Goal: Task Accomplishment & Management: Use online tool/utility

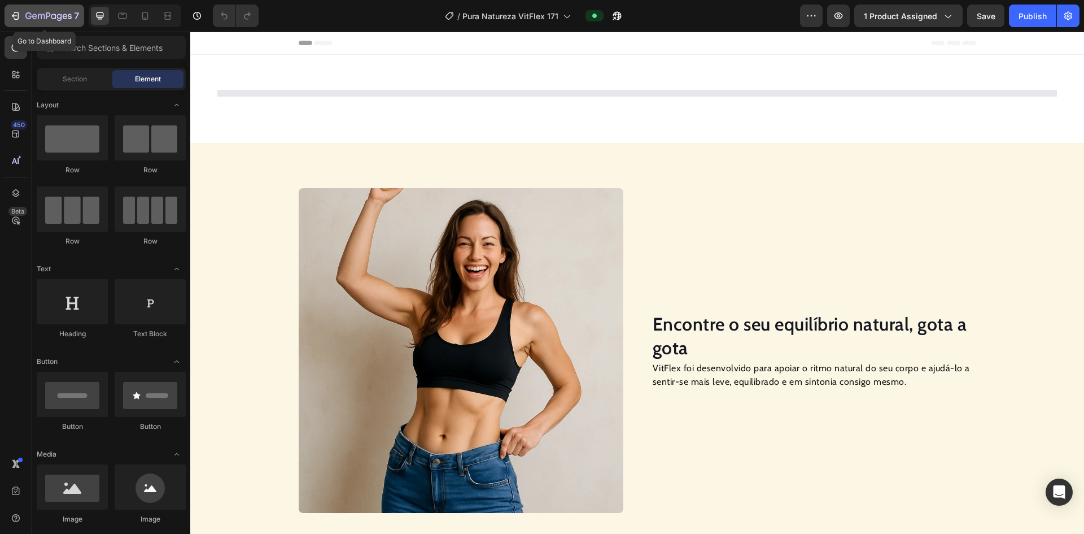
click at [16, 18] on icon "button" at bounding box center [15, 15] width 11 height 11
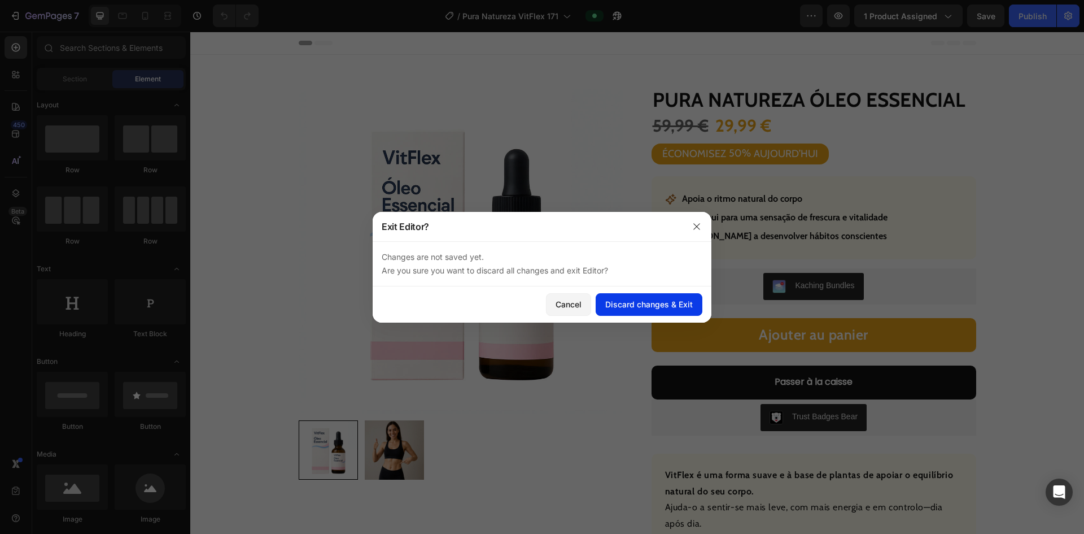
click at [524, 309] on div "Discard changes & Exit" at bounding box center [649, 304] width 88 height 12
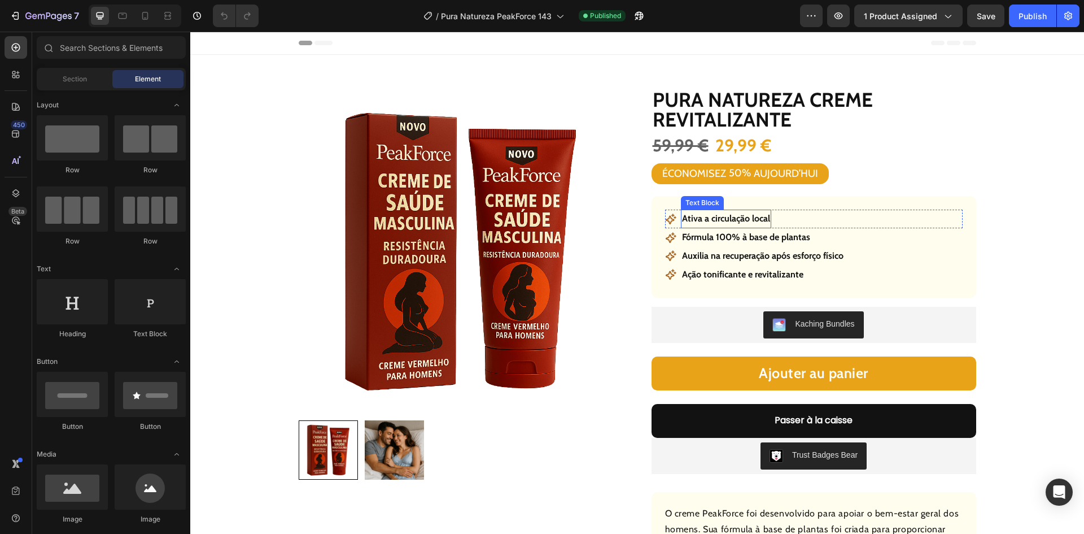
click at [752, 221] on p "Ativa a circulação local" at bounding box center [726, 219] width 88 height 16
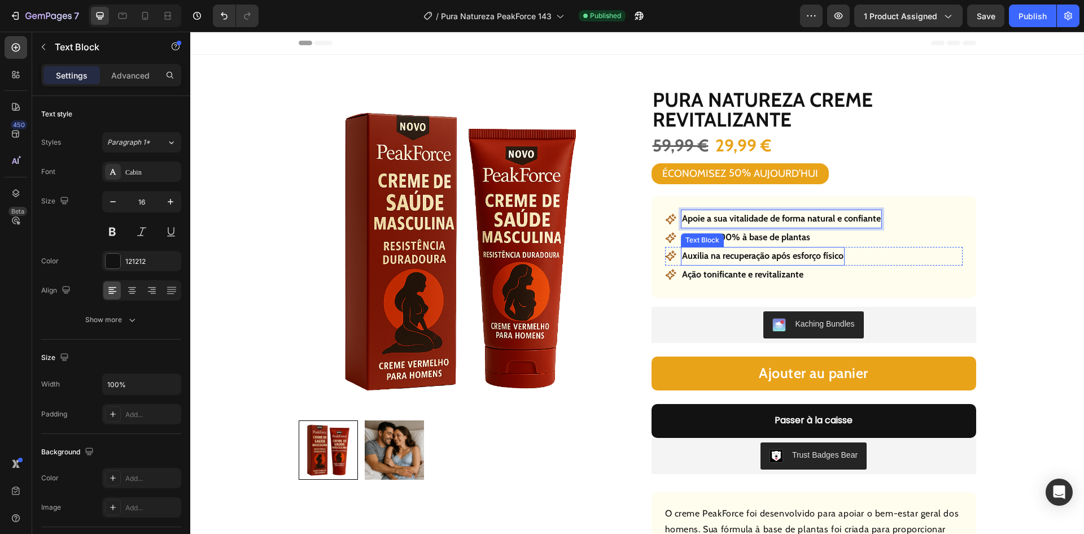
click at [718, 243] on div "Text Block" at bounding box center [702, 240] width 43 height 14
click at [794, 237] on p "Fórmula 100% à base de plantas" at bounding box center [746, 237] width 128 height 16
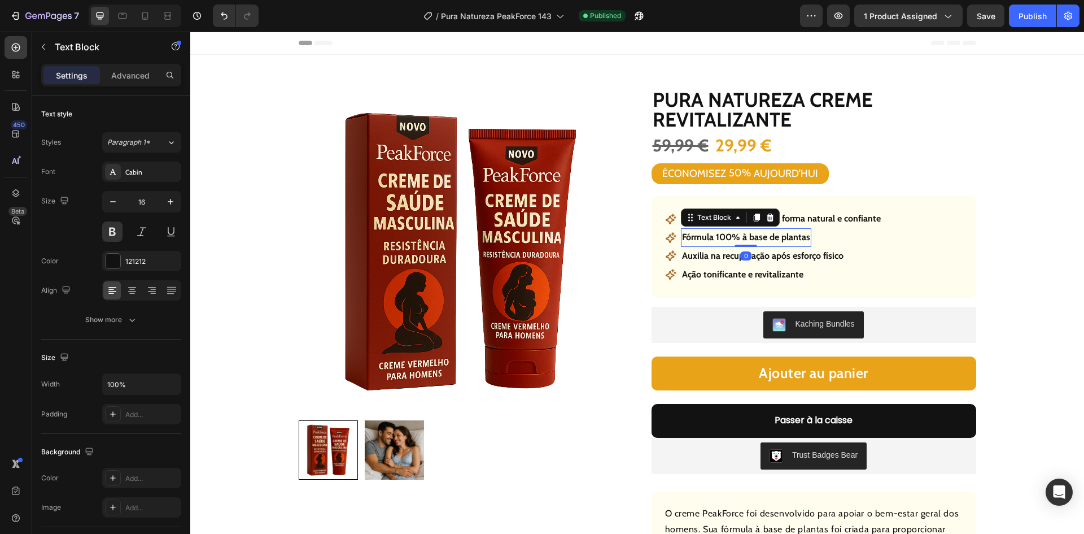
click at [794, 237] on p "Fórmula 100% à base de plantas" at bounding box center [746, 237] width 128 height 16
click at [785, 257] on p "Auxilia na recuperação após esforço físico" at bounding box center [762, 256] width 161 height 16
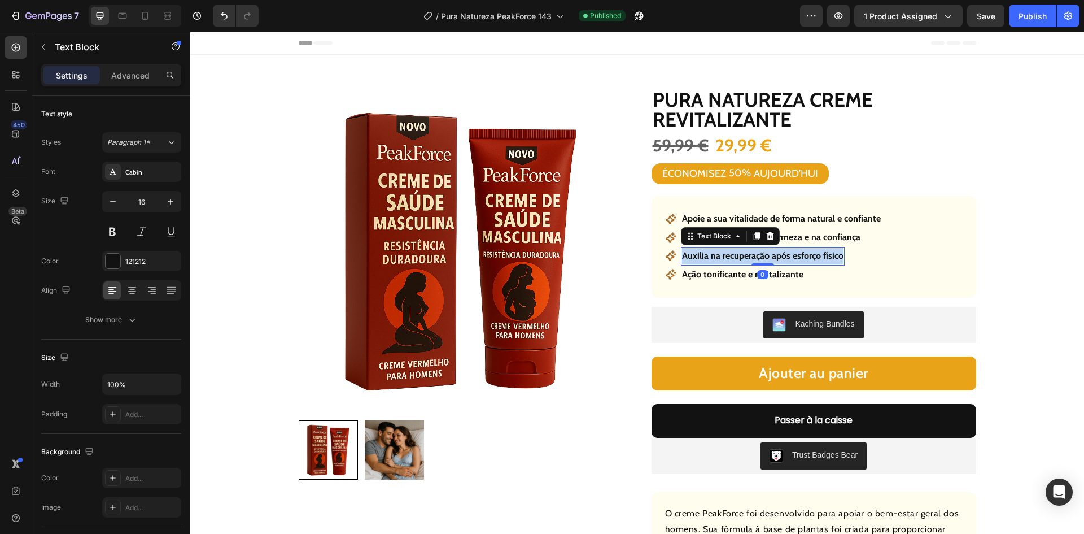
click at [785, 257] on p "Auxilia na recuperação após esforço físico" at bounding box center [762, 256] width 161 height 16
click at [744, 278] on p "Ação tonificante e revitalizante" at bounding box center [742, 274] width 121 height 16
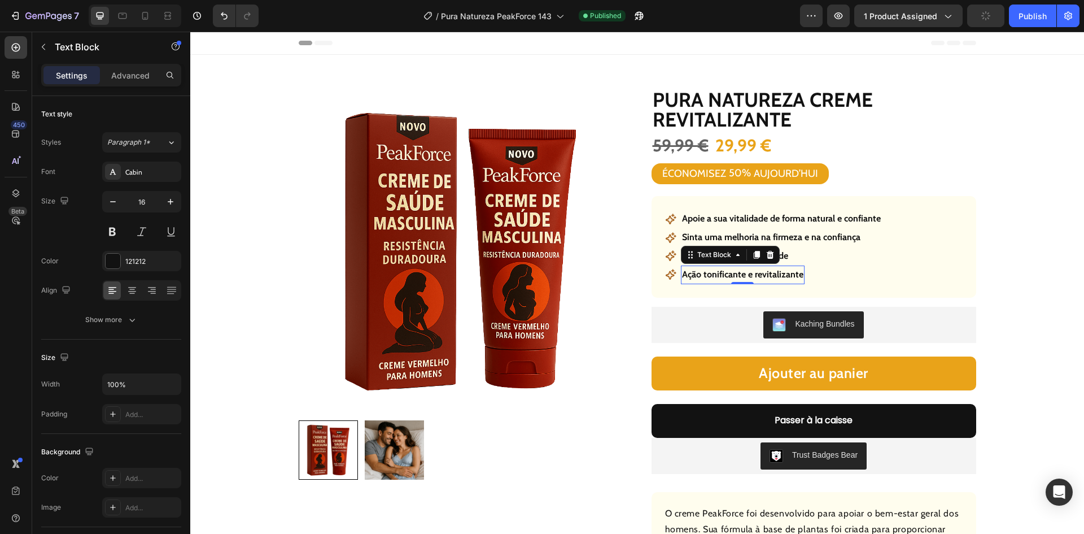
click at [744, 278] on p "Ação tonificante e revitalizante" at bounding box center [742, 274] width 121 height 16
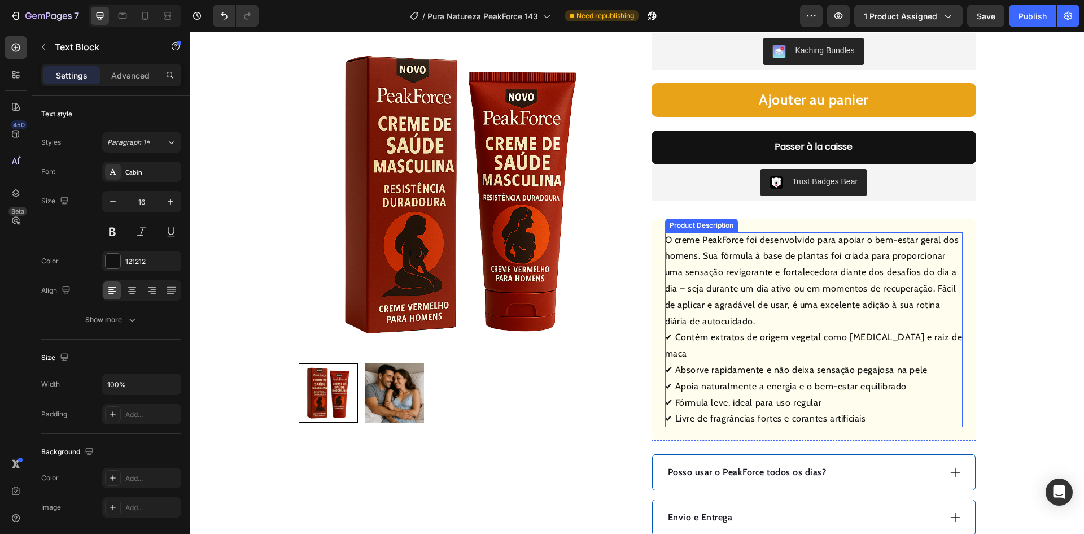
scroll to position [395, 0]
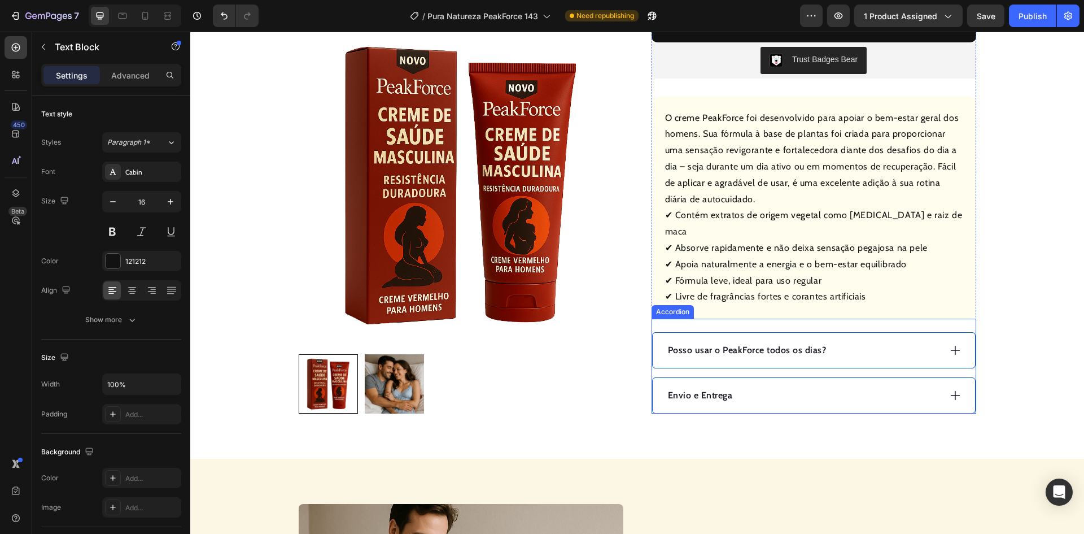
click at [751, 343] on p "Posso usar o PeakForce todos os dias?" at bounding box center [747, 350] width 159 height 14
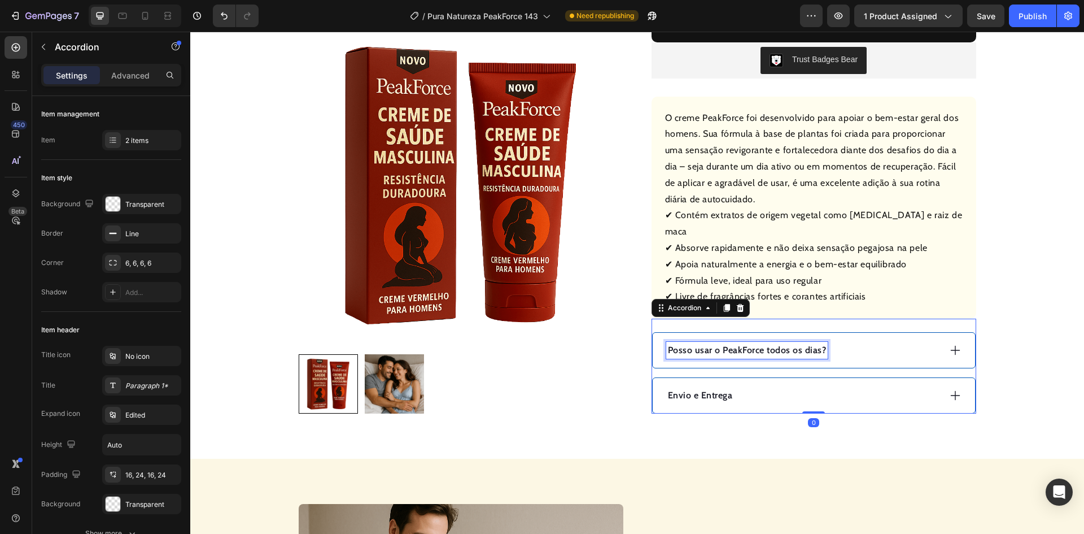
click at [751, 343] on p "Posso usar o PeakForce todos os dias?" at bounding box center [747, 350] width 159 height 14
click at [790, 342] on div "Como utilizar?" at bounding box center [803, 350] width 274 height 17
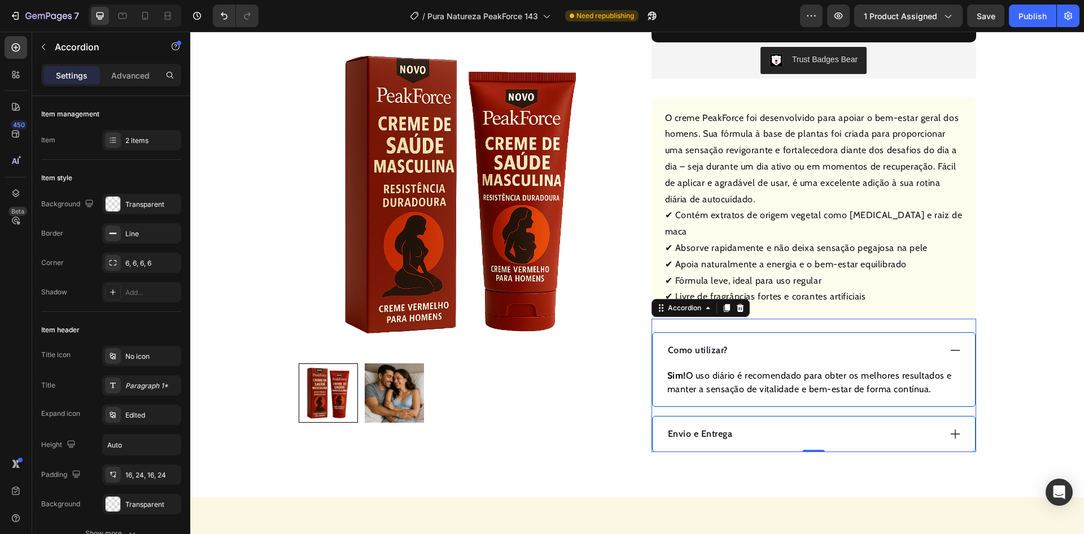
click at [793, 348] on div "Como utilizar?" at bounding box center [814, 350] width 322 height 35
click at [794, 349] on div "Como utilizar?" at bounding box center [814, 350] width 322 height 35
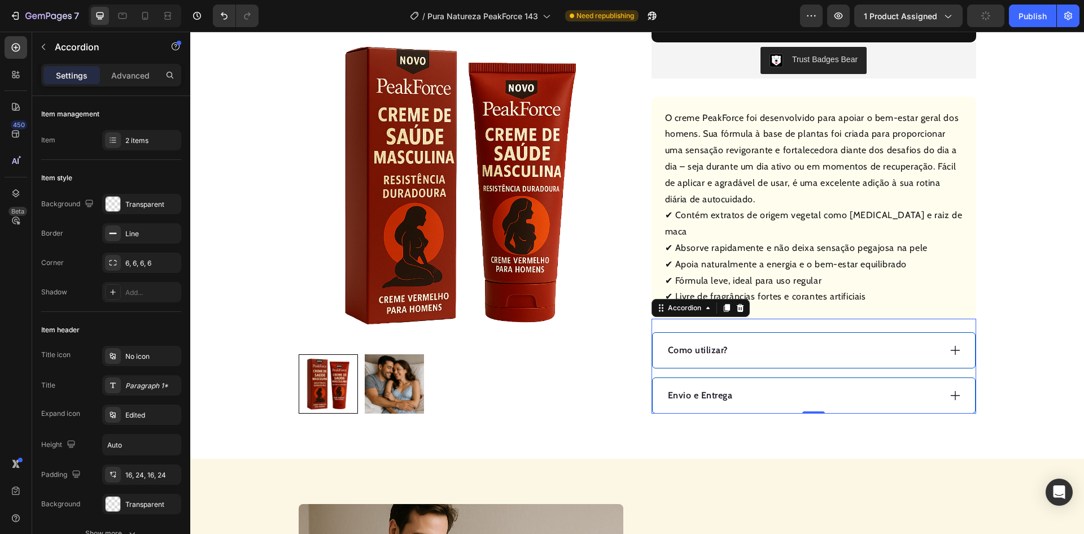
click at [785, 342] on div "Como utilizar?" at bounding box center [803, 350] width 274 height 17
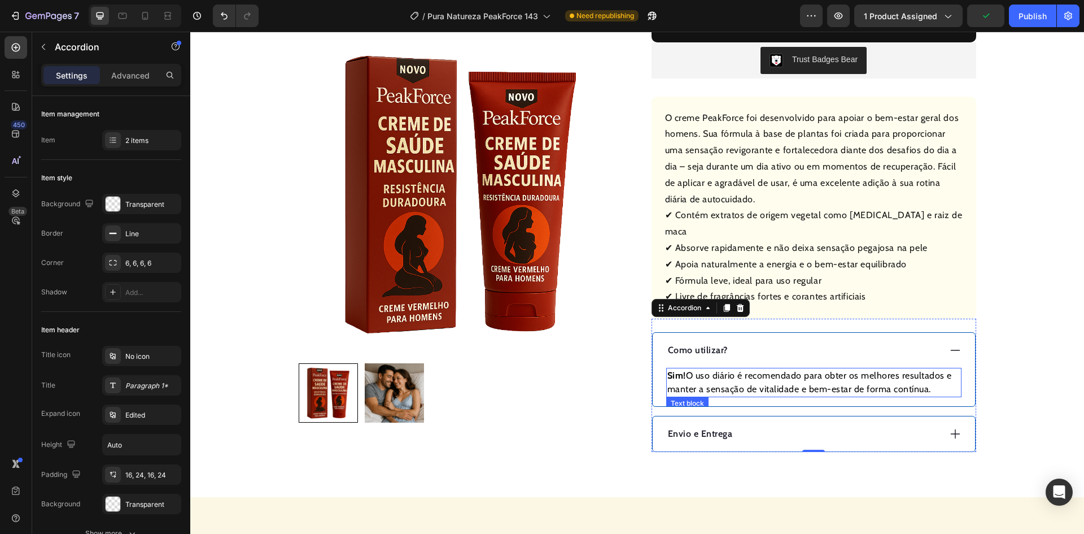
click at [784, 369] on p "Sim! O uso diário é recomendado para obter os melhores resultados e manter a se…" at bounding box center [813, 382] width 293 height 27
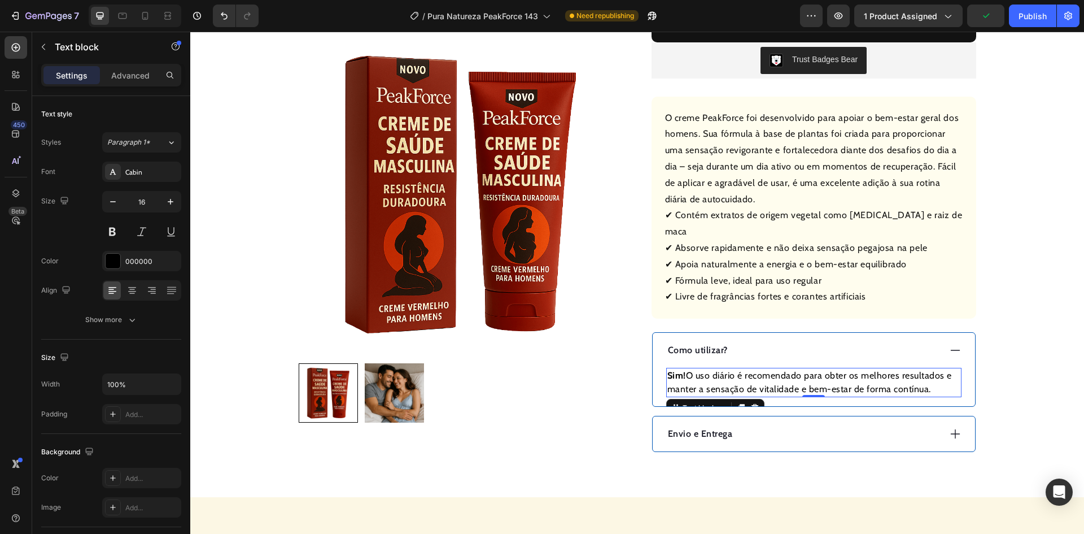
click at [784, 369] on p "Sim! O uso diário é recomendado para obter os melhores resultados e manter a se…" at bounding box center [813, 382] width 293 height 27
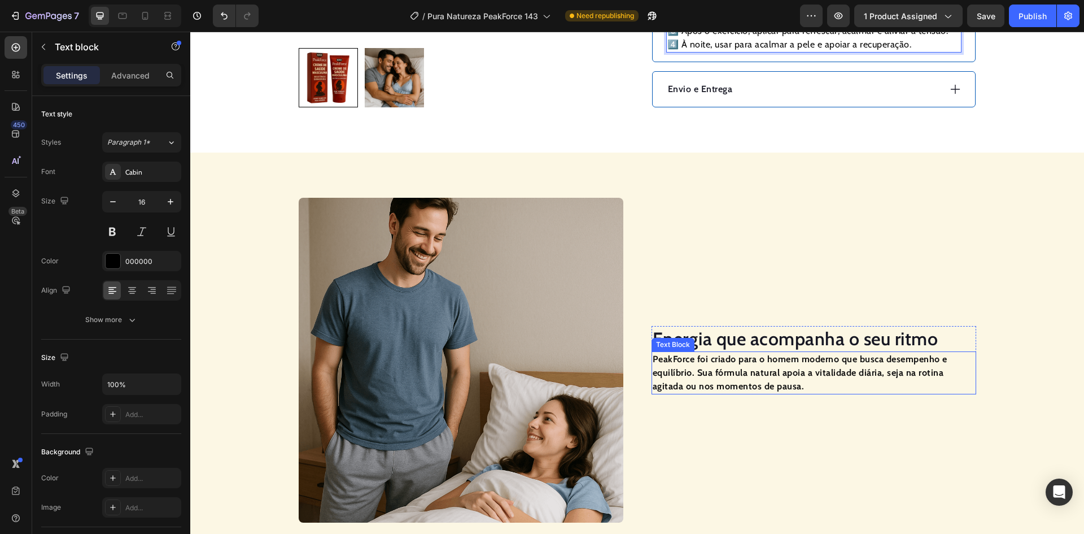
scroll to position [790, 0]
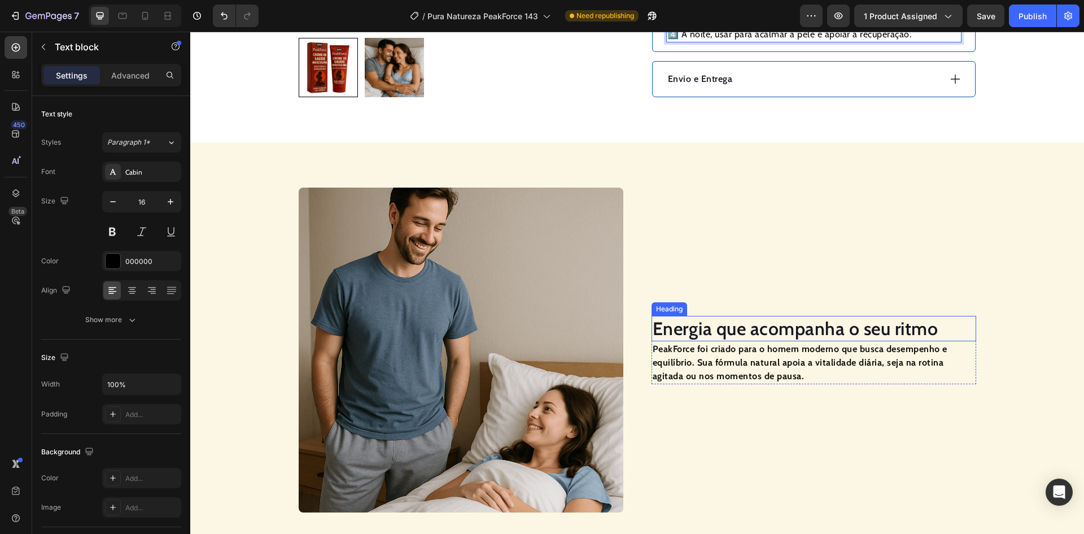
click at [728, 316] on h2 "Energia que acompanha o seu ritmo" at bounding box center [814, 329] width 325 height 26
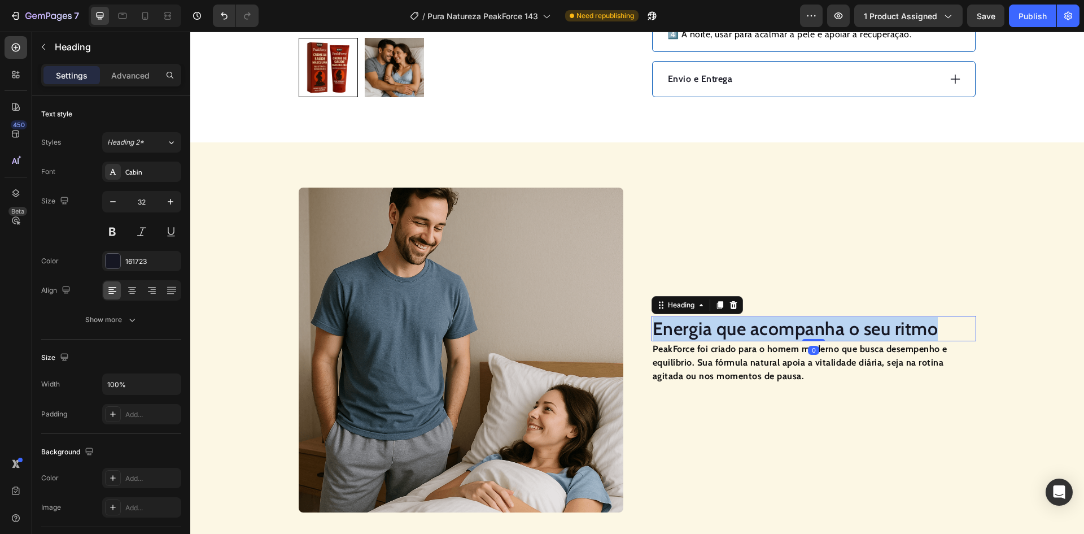
click at [728, 317] on p "Energia que acompanha o seu ritmo" at bounding box center [814, 329] width 322 height 24
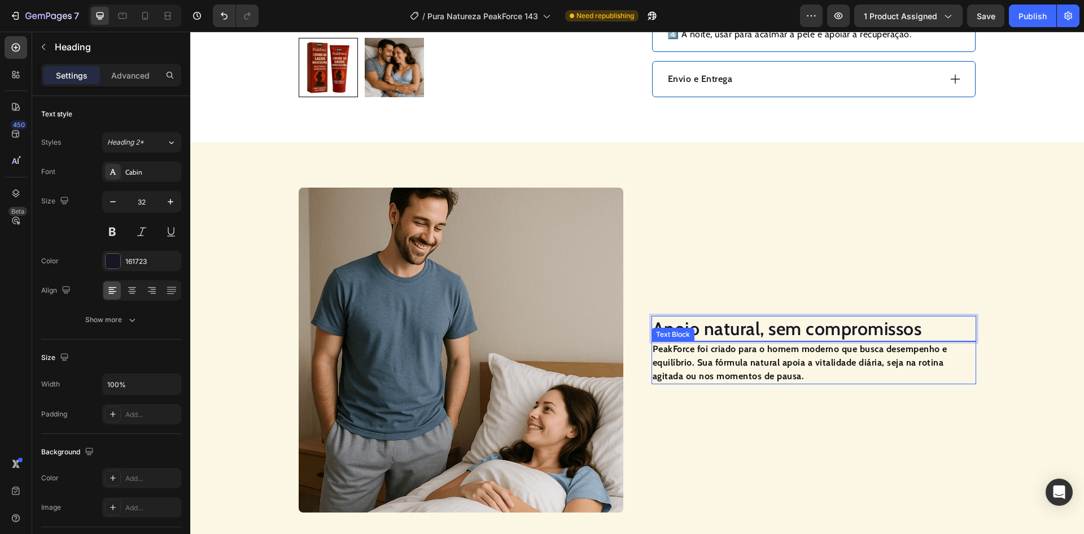
click at [760, 347] on strong "PeakForce foi criado para o homem moderno que busca desempenho e equilíbrio. Su…" at bounding box center [800, 362] width 295 height 38
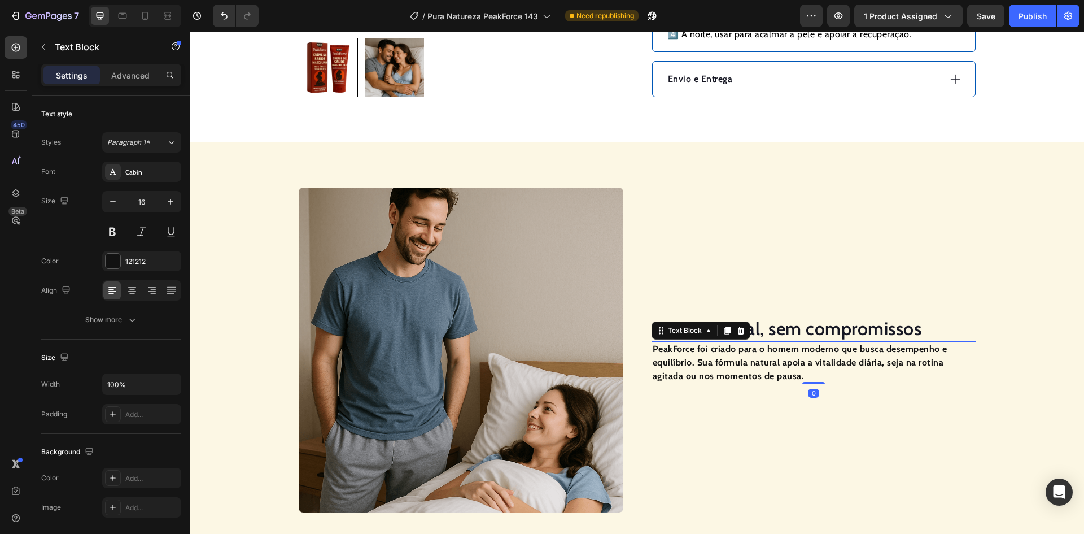
click at [760, 347] on strong "PeakForce foi criado para o homem moderno que busca desempenho e equilíbrio. Su…" at bounding box center [800, 362] width 295 height 38
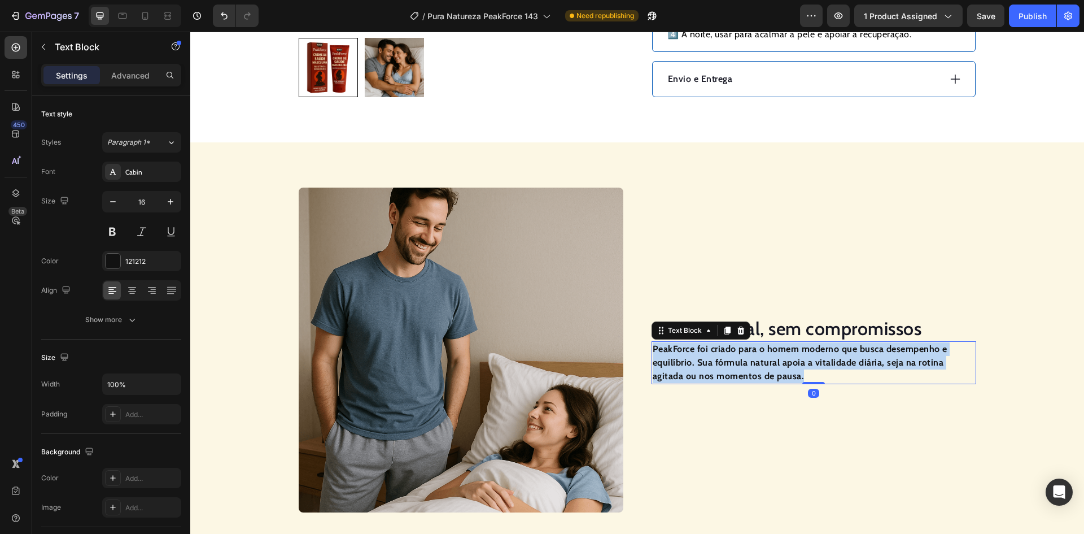
click at [760, 347] on strong "PeakForce foi criado para o homem moderno que busca desempenho e equilíbrio. Su…" at bounding box center [800, 362] width 295 height 38
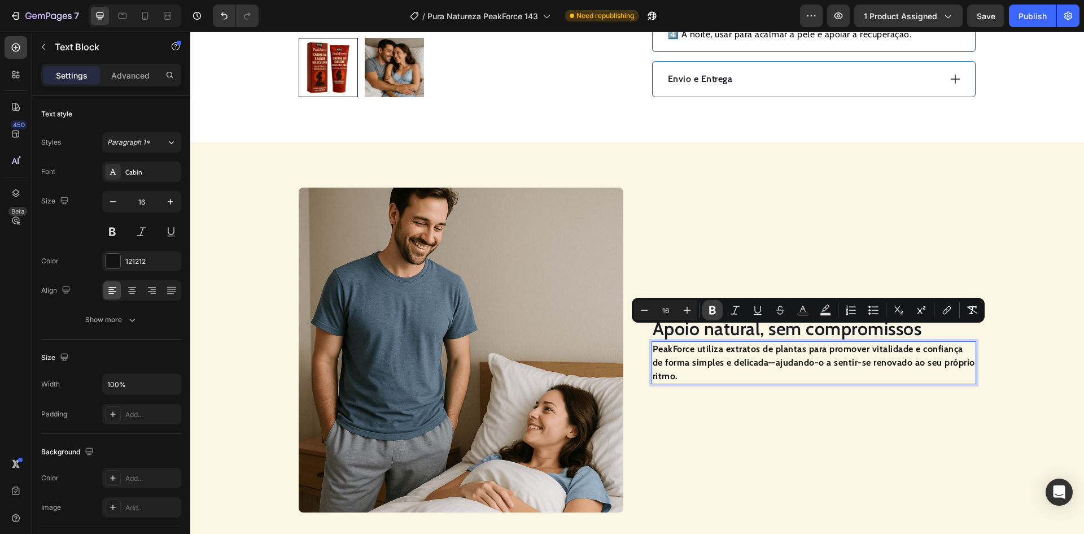
click at [709, 306] on icon "Editor contextual toolbar" at bounding box center [712, 309] width 11 height 11
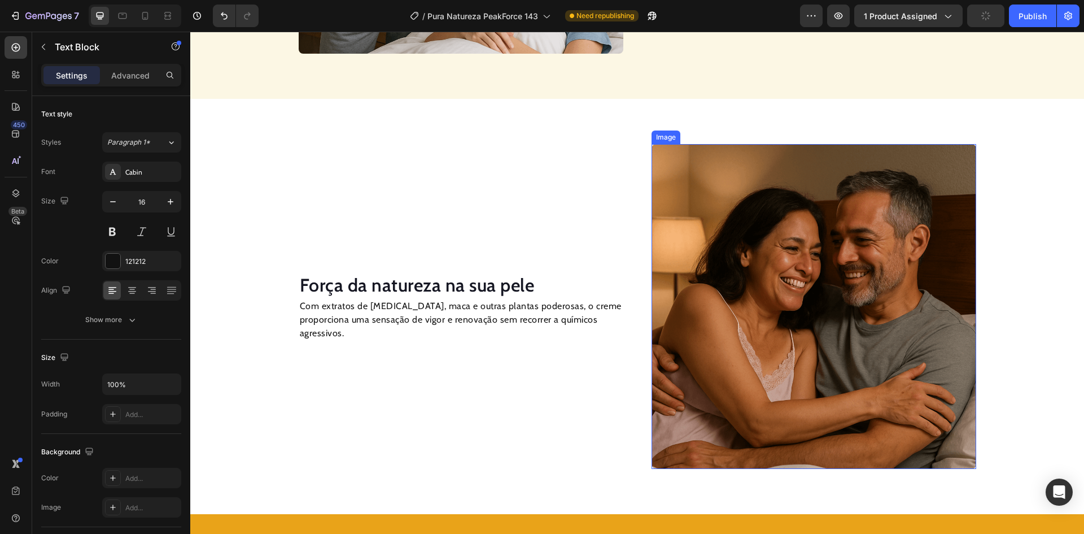
scroll to position [1242, 0]
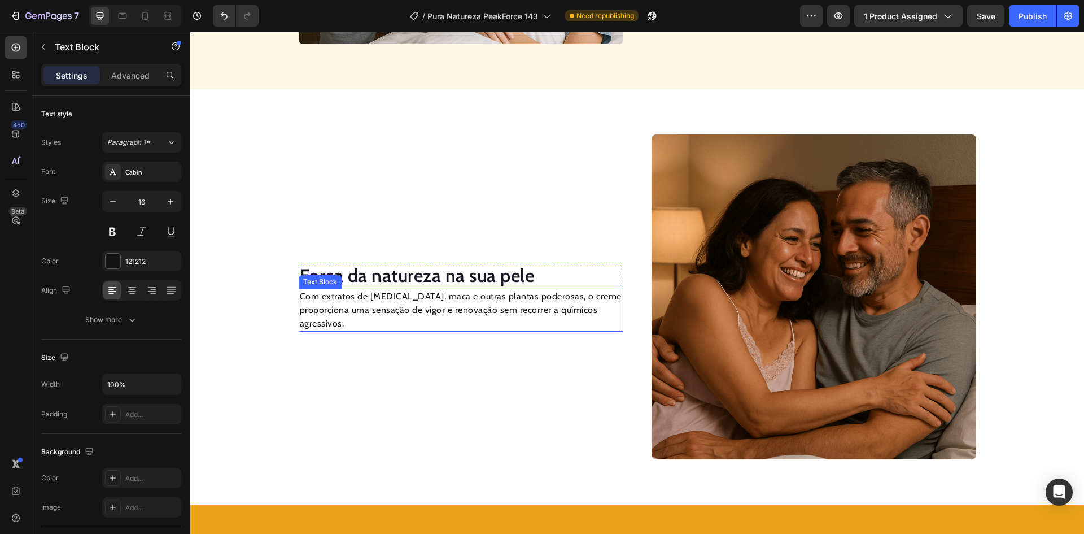
click at [359, 278] on h2 "Força da natureza na sua pele" at bounding box center [461, 276] width 325 height 26
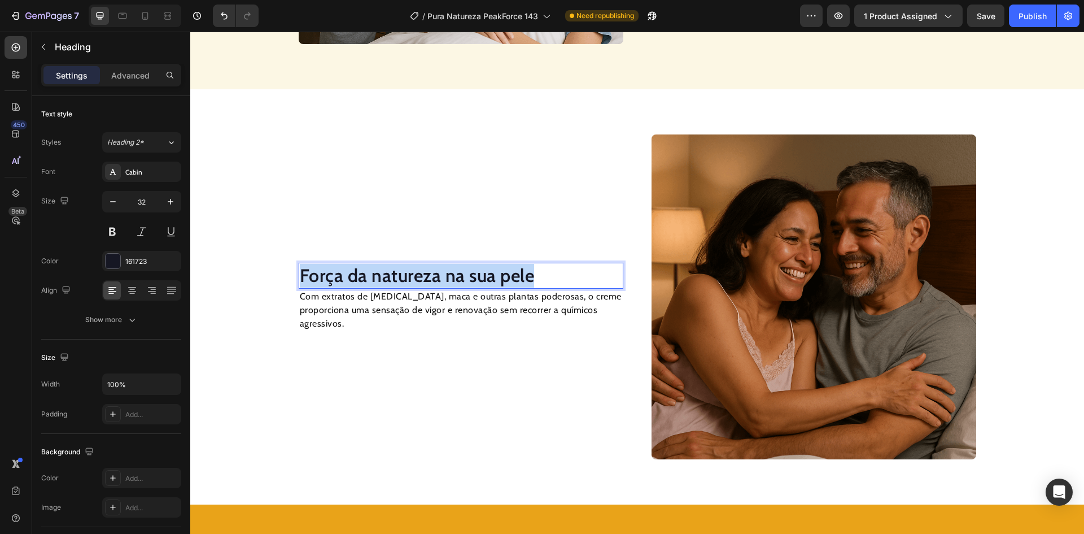
click at [359, 278] on p "Força da natureza na sua pele" at bounding box center [461, 276] width 322 height 24
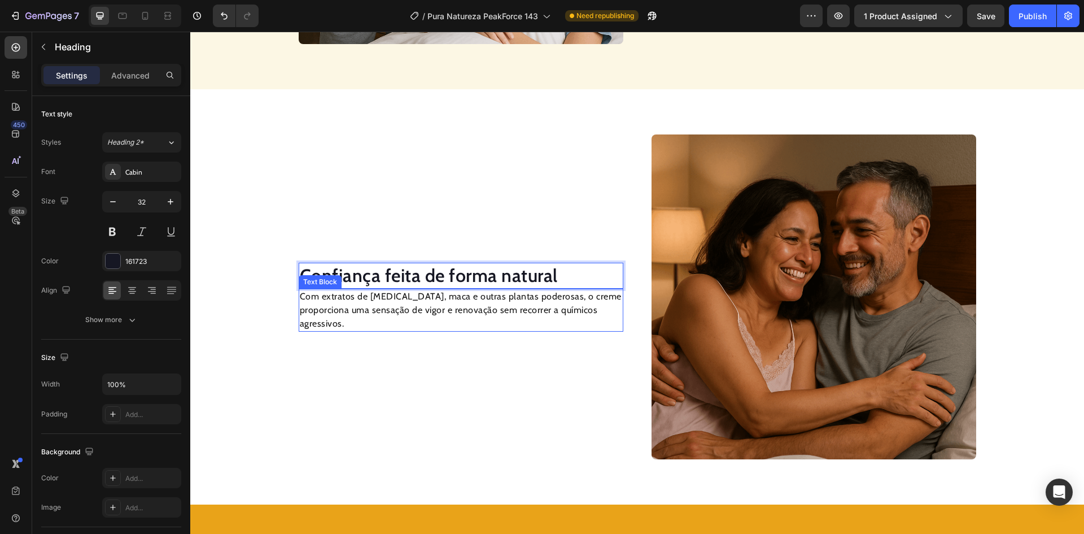
click at [413, 308] on p "Com extratos de [MEDICAL_DATA], maca e outras plantas poderosas, o creme propor…" at bounding box center [461, 310] width 322 height 41
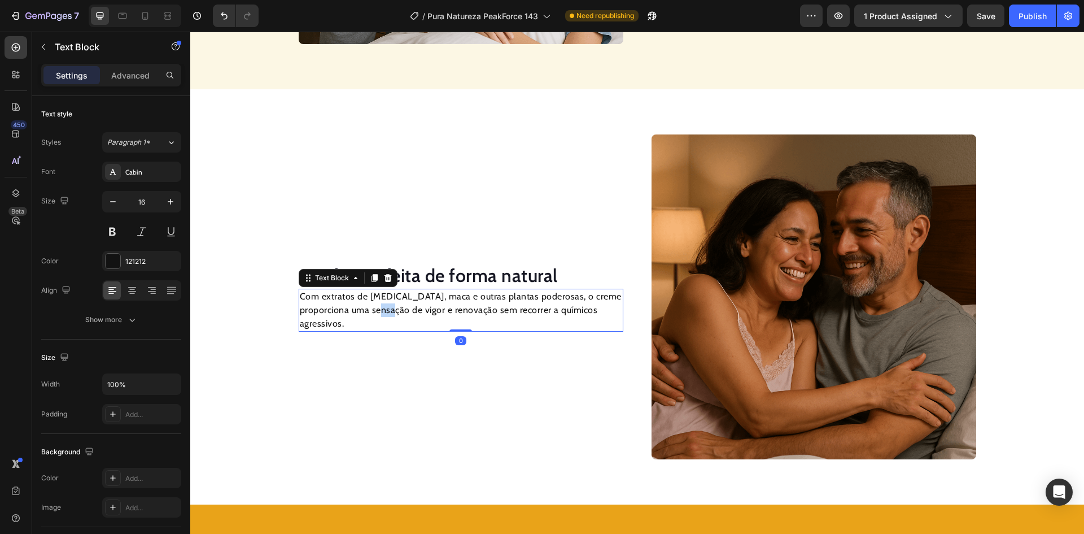
click at [413, 308] on p "Com extratos de [MEDICAL_DATA], maca e outras plantas poderosas, o creme propor…" at bounding box center [461, 310] width 322 height 41
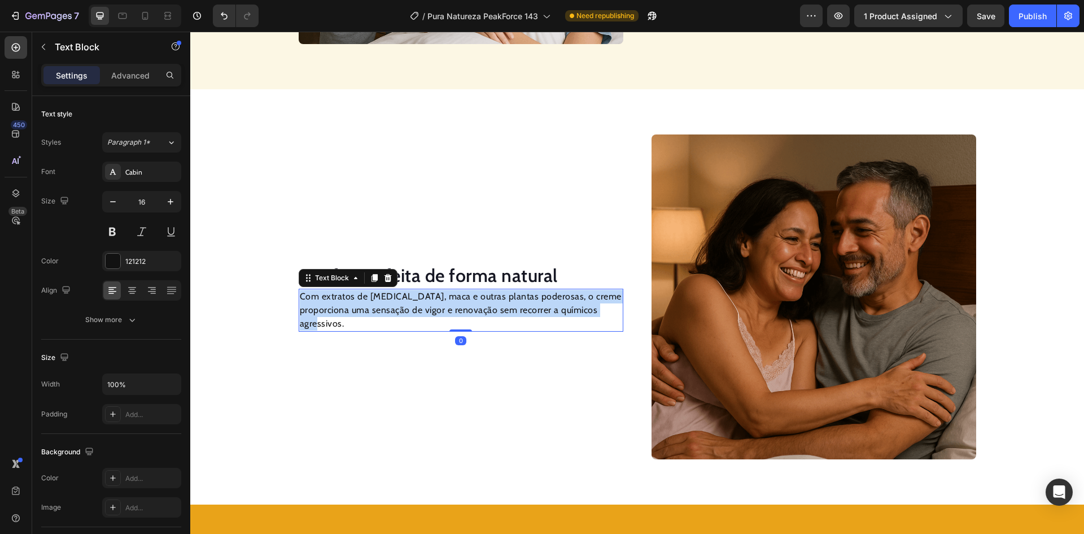
click at [413, 308] on p "Com extratos de [MEDICAL_DATA], maca e outras plantas poderosas, o creme propor…" at bounding box center [461, 310] width 322 height 41
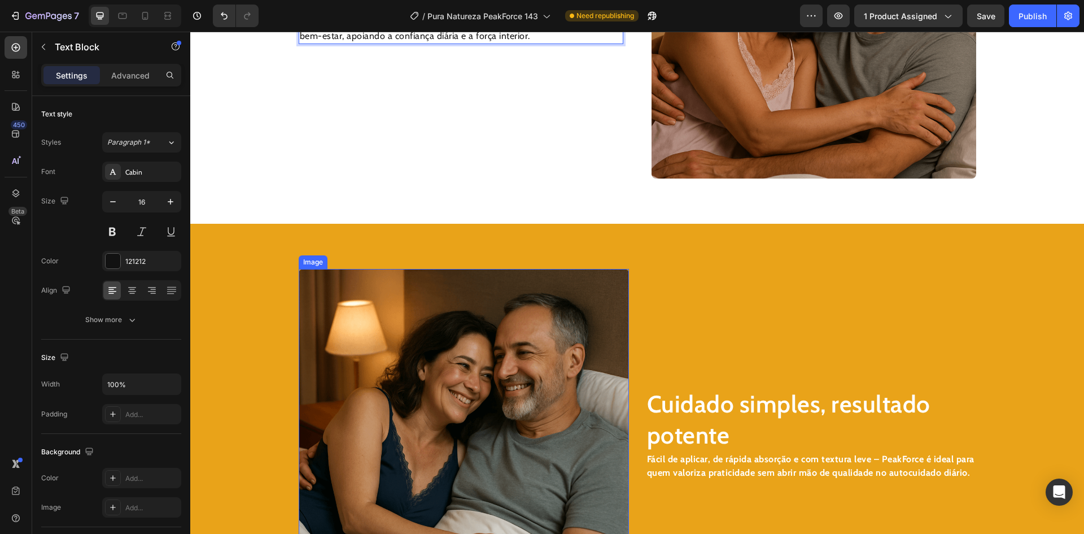
scroll to position [1588, 0]
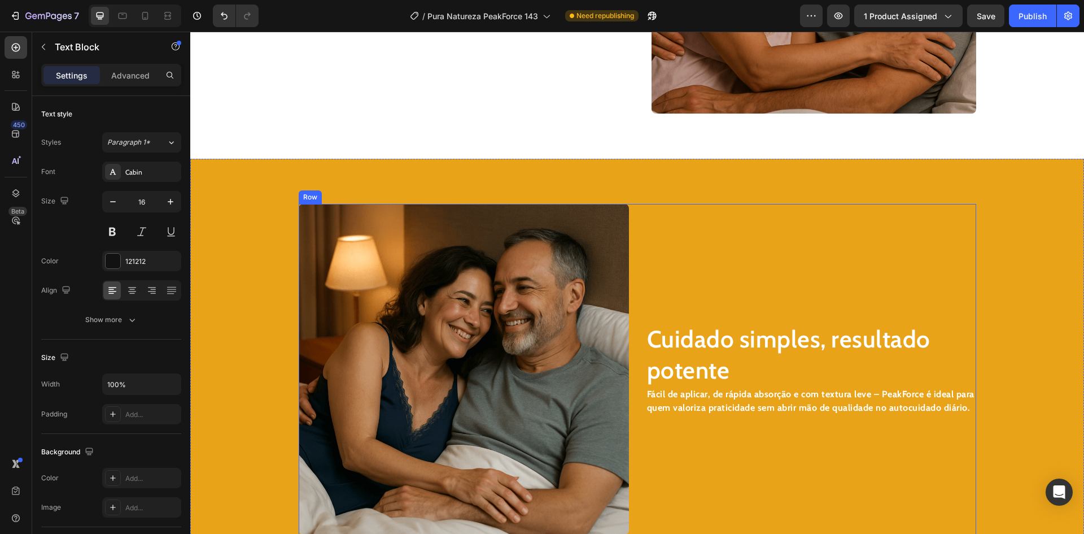
click at [690, 330] on h2 "Cuidado simples, resultado potente" at bounding box center [811, 354] width 330 height 64
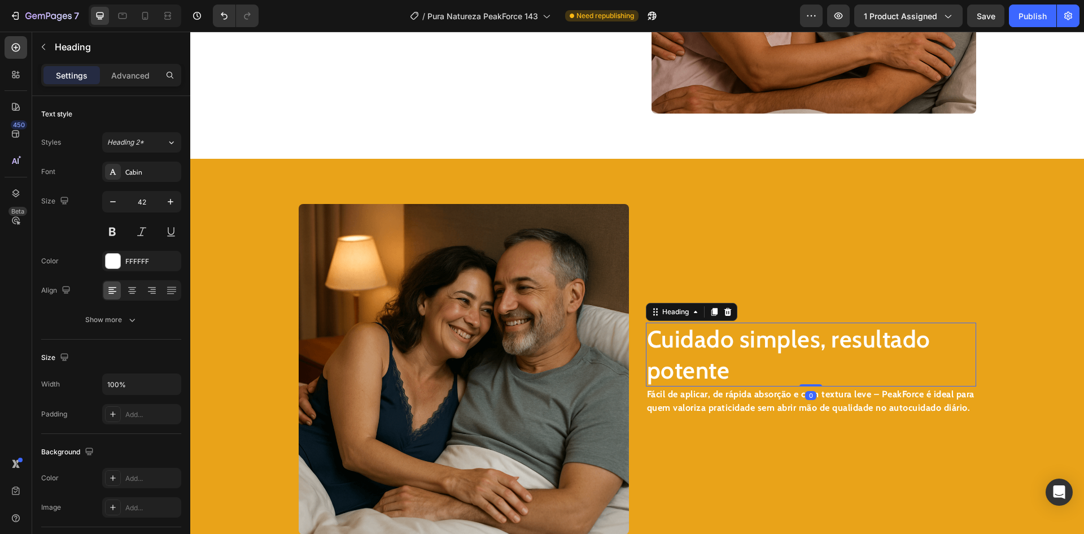
click at [690, 331] on h2 "Cuidado simples, resultado potente" at bounding box center [811, 354] width 330 height 64
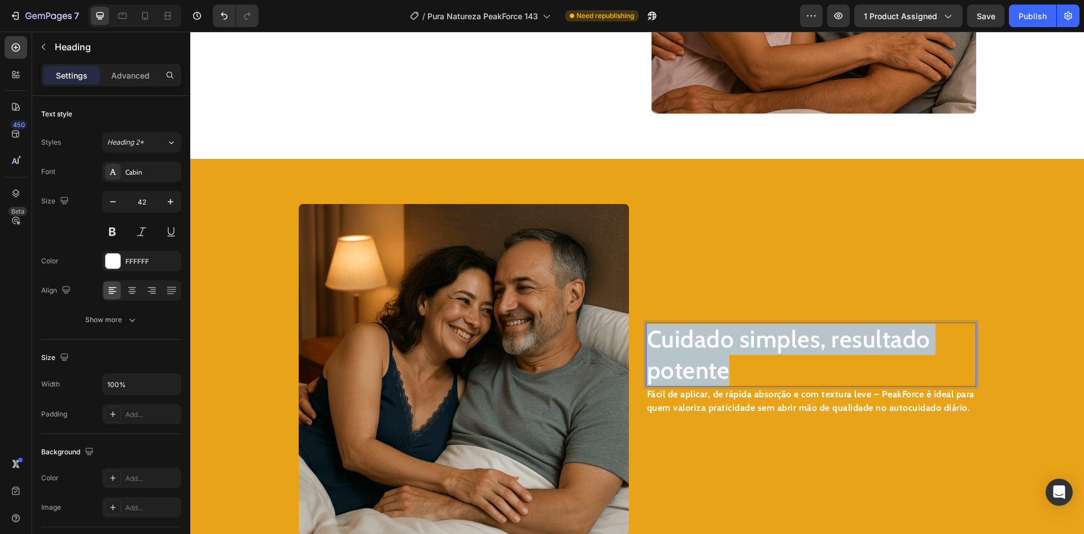
click at [690, 331] on p "Cuidado simples, resultado potente" at bounding box center [811, 355] width 328 height 62
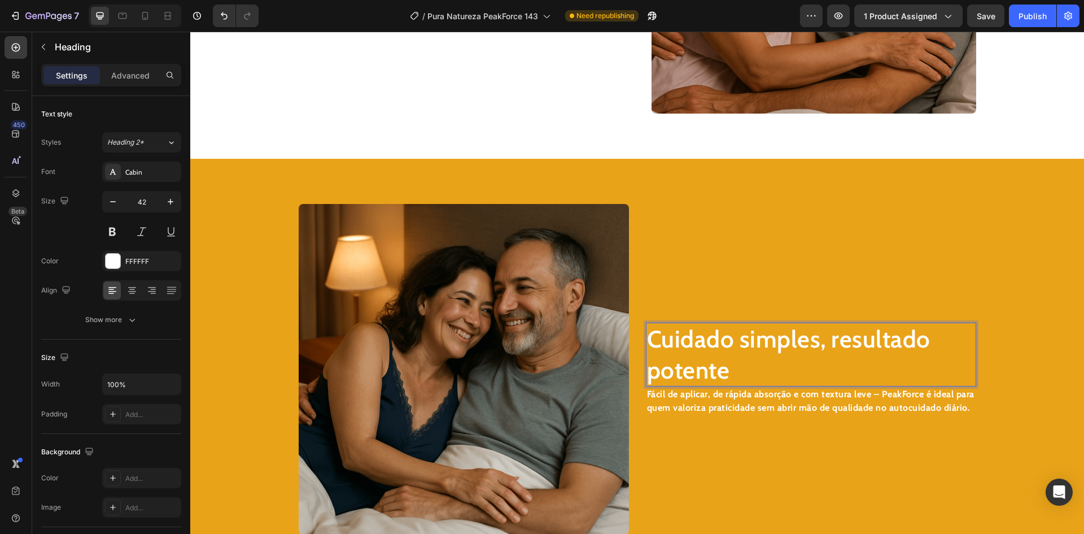
scroll to position [1603, 0]
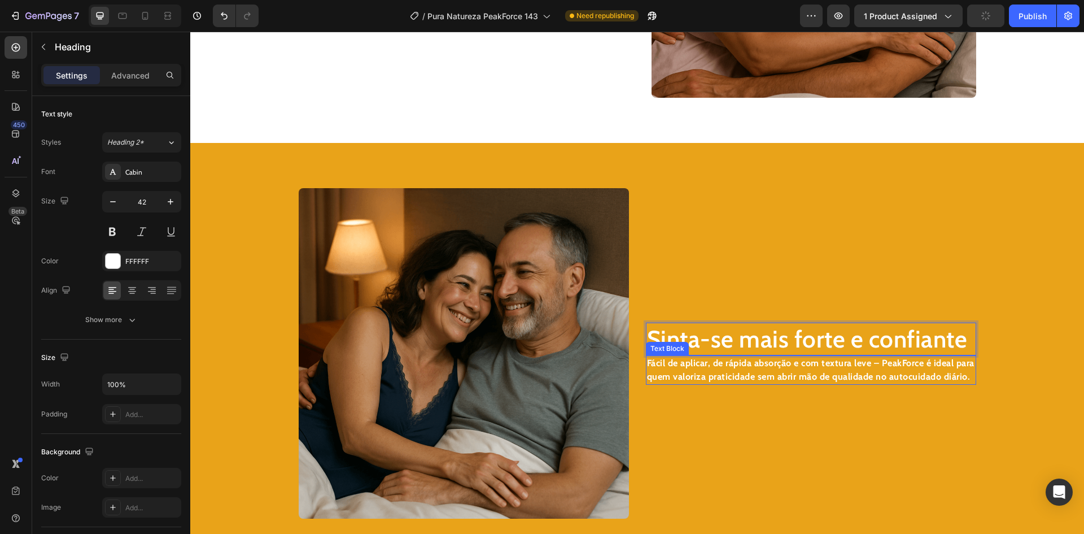
click at [701, 373] on strong "Fácil de aplicar, de rápida absorção e com textura leve – PeakForce é ideal par…" at bounding box center [810, 369] width 327 height 24
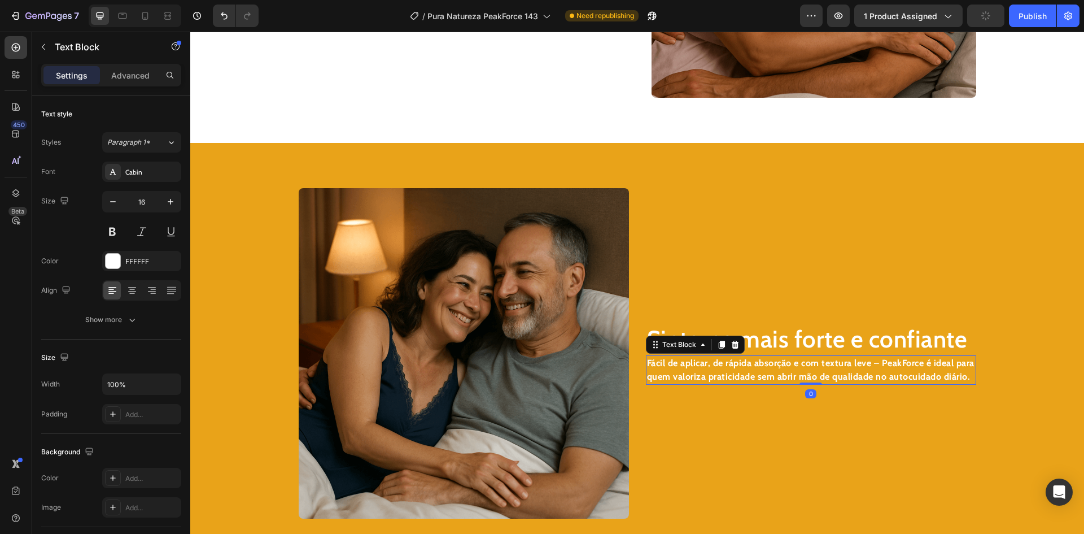
click at [702, 373] on strong "Fácil de aplicar, de rápida absorção e com textura leve – PeakForce é ideal par…" at bounding box center [810, 369] width 327 height 24
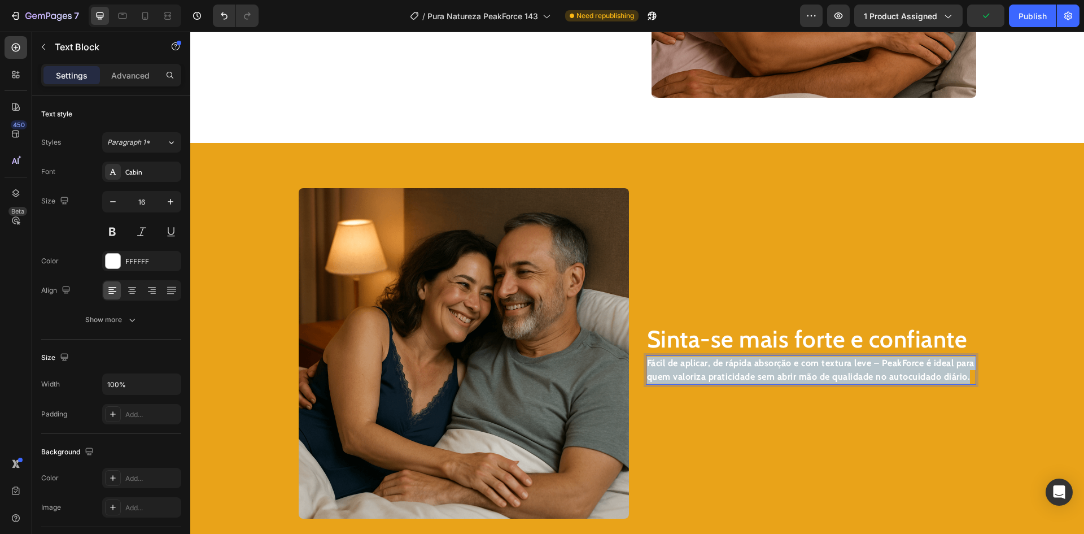
click at [702, 373] on strong "Fácil de aplicar, de rápida absorção e com textura leve – PeakForce é ideal par…" at bounding box center [810, 369] width 327 height 24
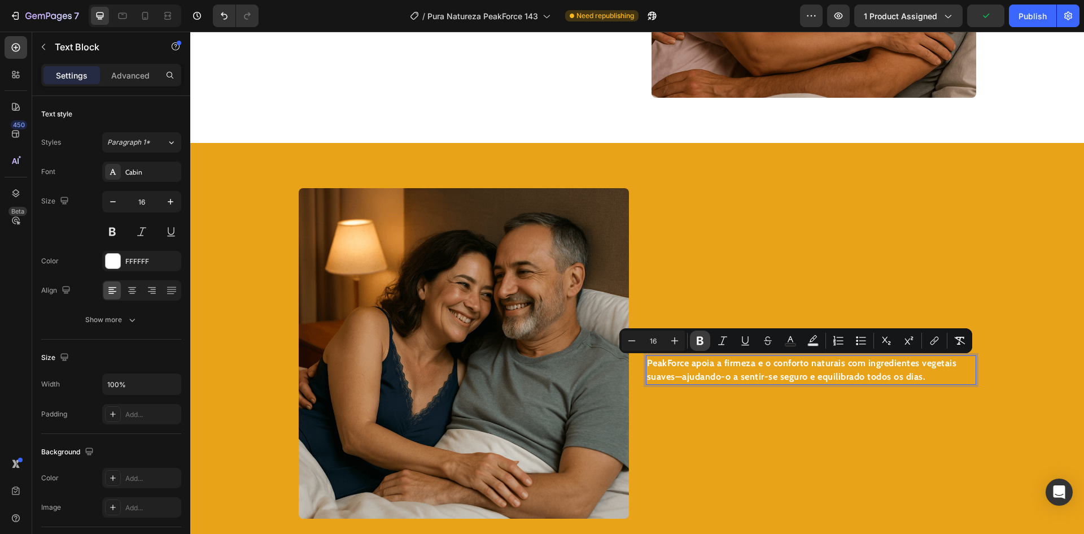
click at [705, 343] on icon "Editor contextual toolbar" at bounding box center [699, 340] width 11 height 11
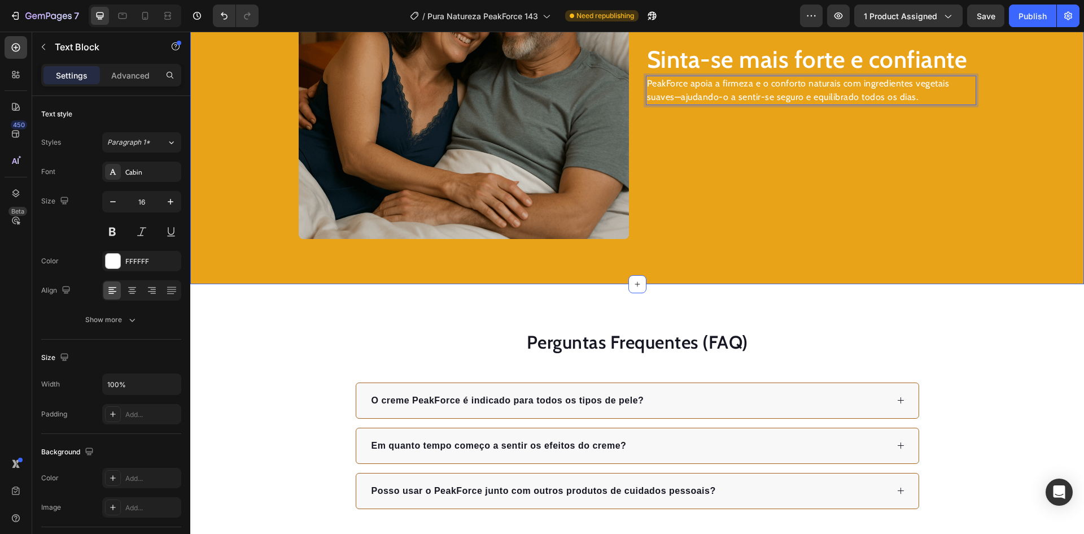
scroll to position [1886, 0]
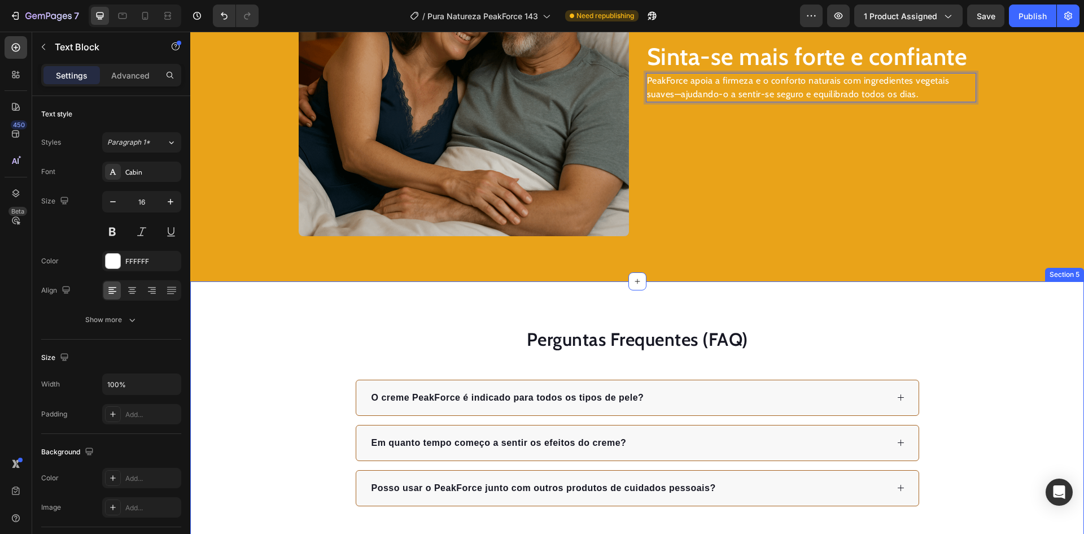
click at [966, 317] on div "Perguntas Frequentes (FAQ) Heading O creme PeakForce é indicado para todos os t…" at bounding box center [637, 416] width 894 height 270
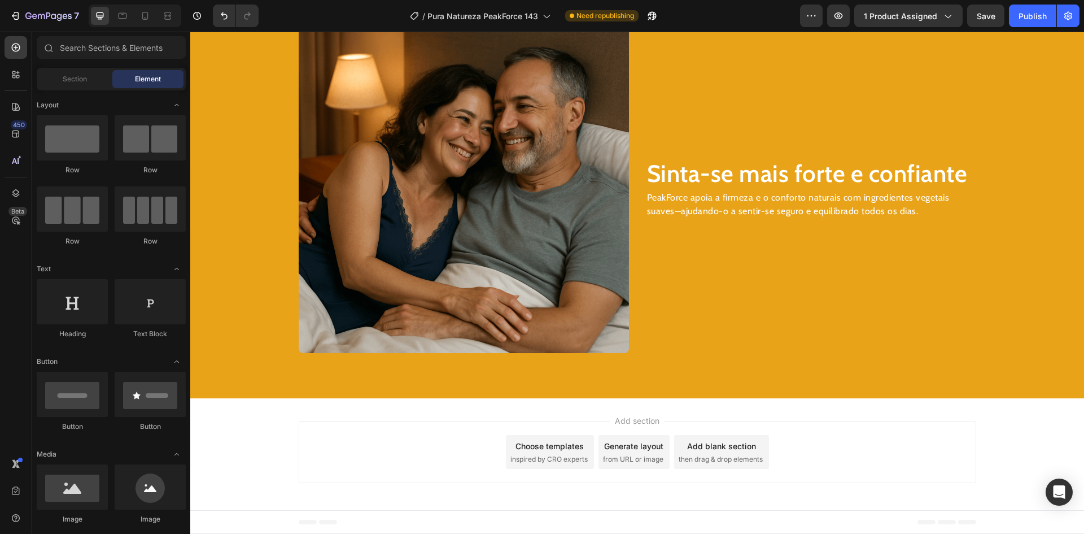
scroll to position [1769, 0]
click at [635, 397] on icon at bounding box center [637, 398] width 5 height 5
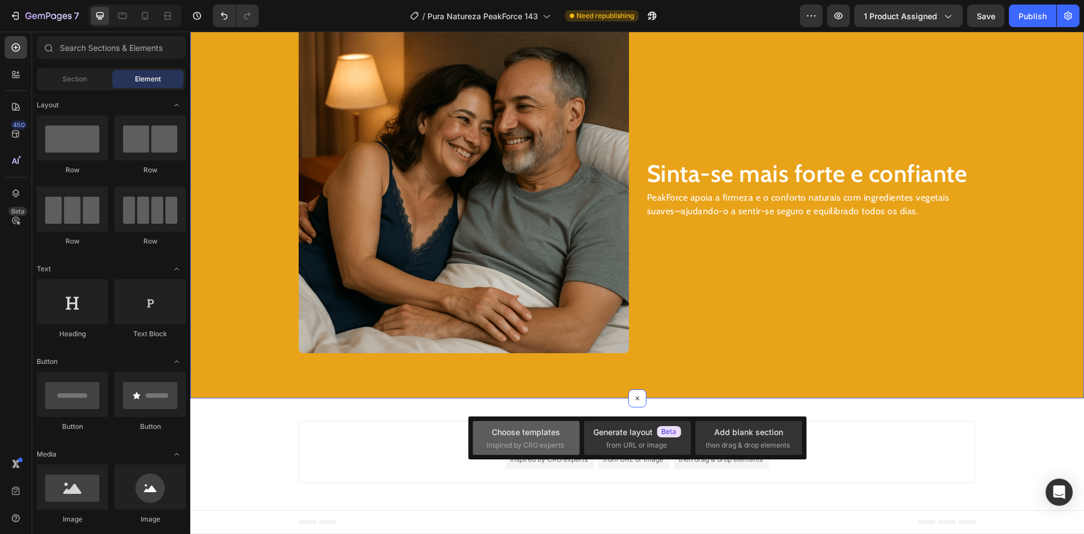
click at [512, 431] on div "Choose templates" at bounding box center [526, 432] width 68 height 12
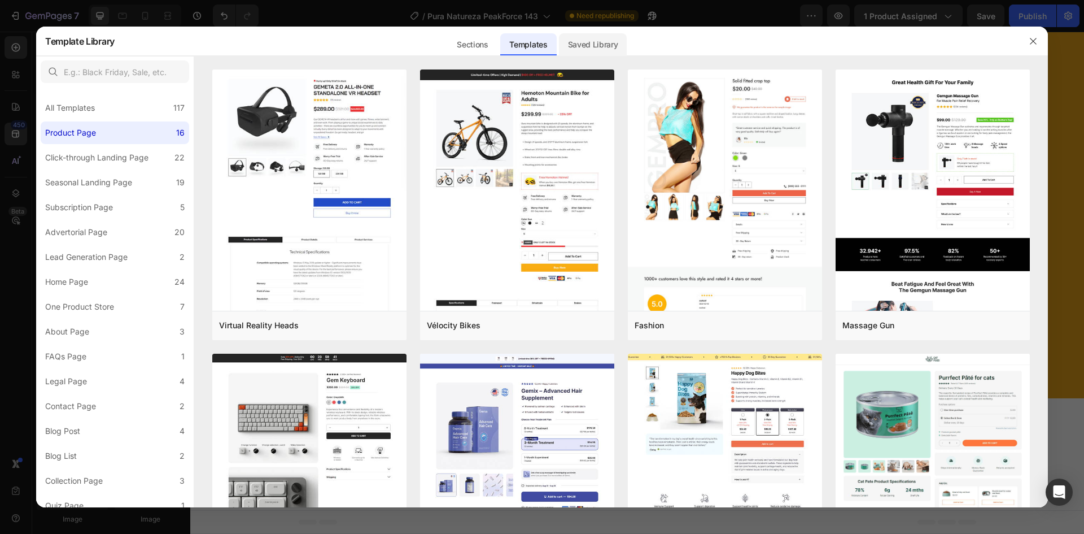
click at [582, 38] on div "Saved Library" at bounding box center [593, 44] width 68 height 23
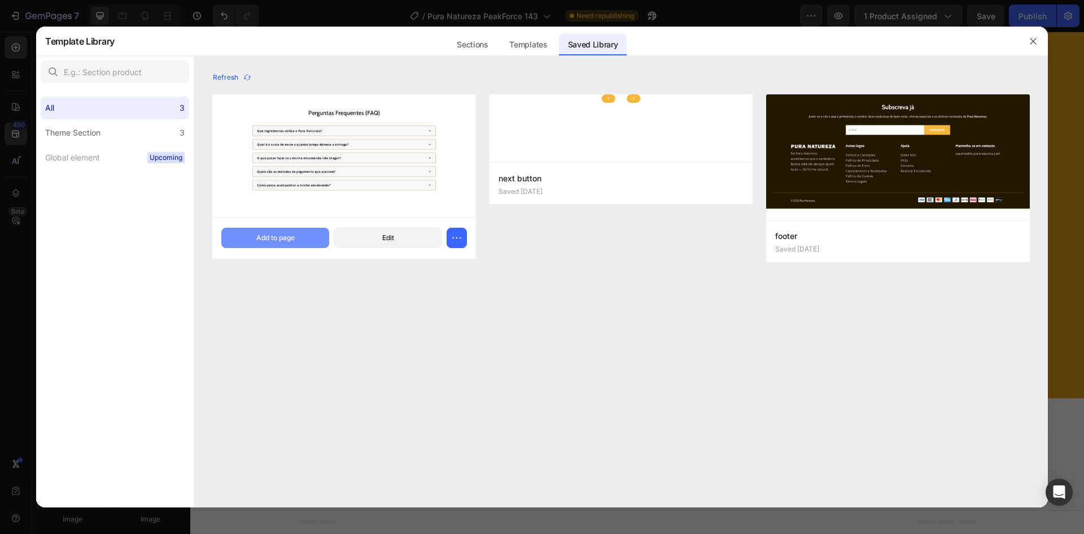
click at [296, 239] on button "Add to page" at bounding box center [275, 238] width 108 height 20
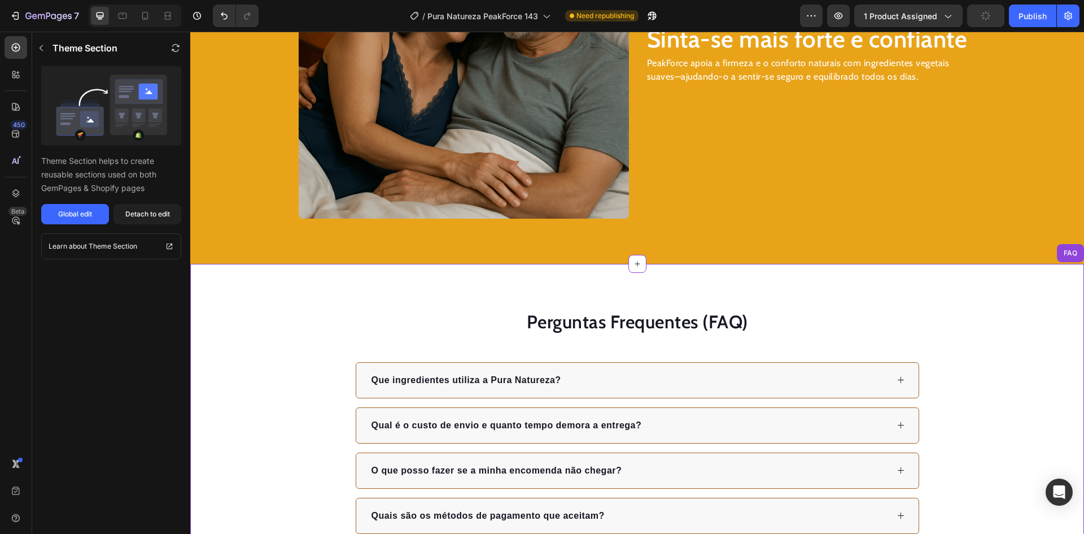
scroll to position [1790, 0]
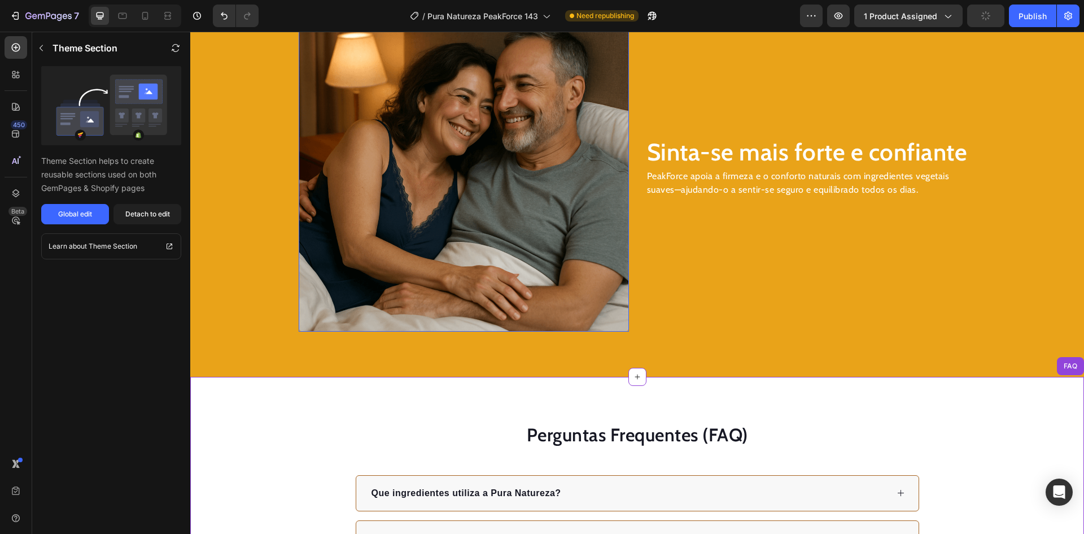
click at [457, 152] on img at bounding box center [464, 166] width 330 height 330
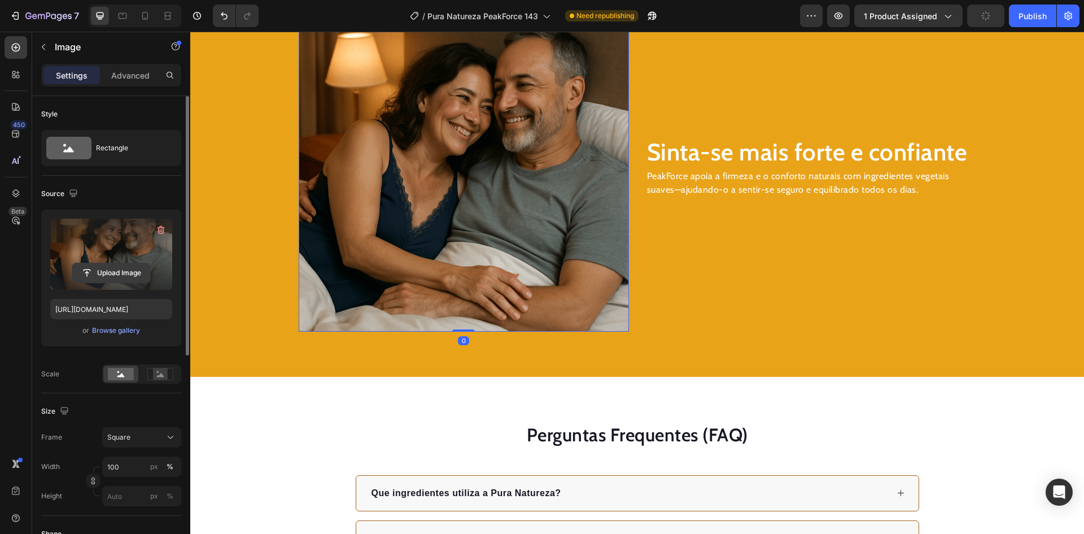
click at [121, 273] on input "file" at bounding box center [111, 272] width 78 height 19
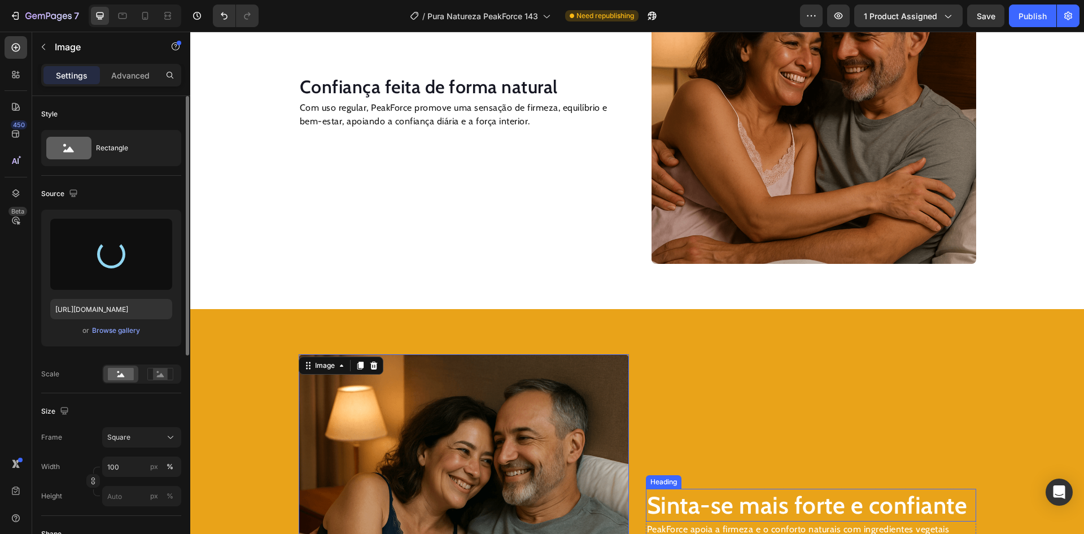
scroll to position [1395, 0]
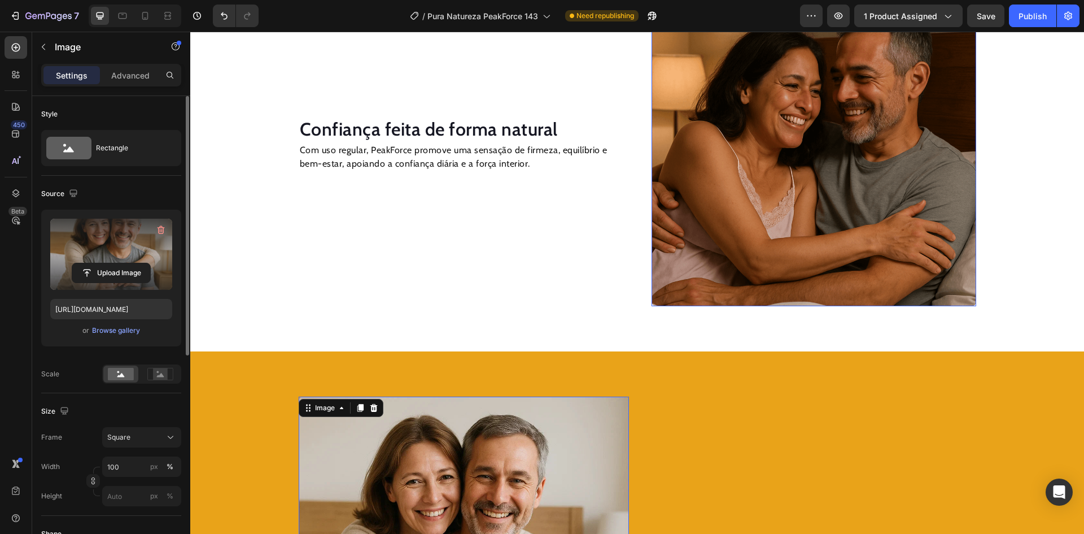
click at [746, 225] on img at bounding box center [814, 143] width 325 height 325
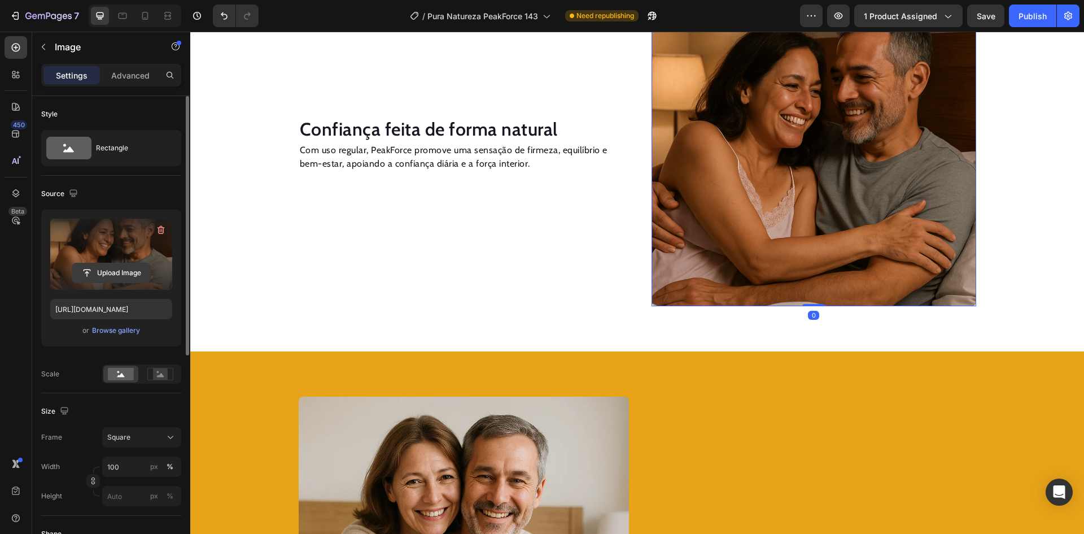
click at [115, 272] on input "file" at bounding box center [111, 272] width 78 height 19
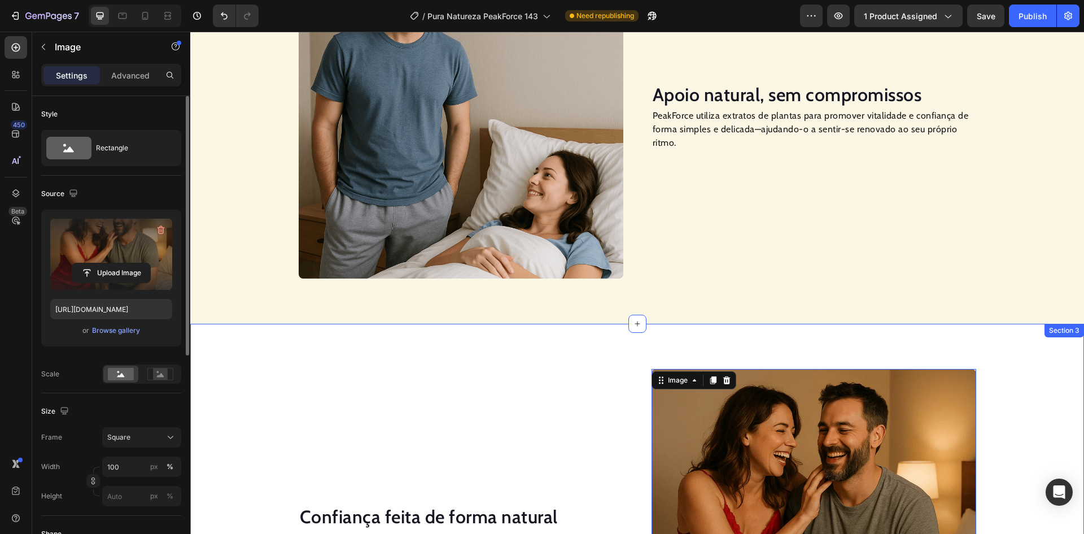
scroll to position [943, 0]
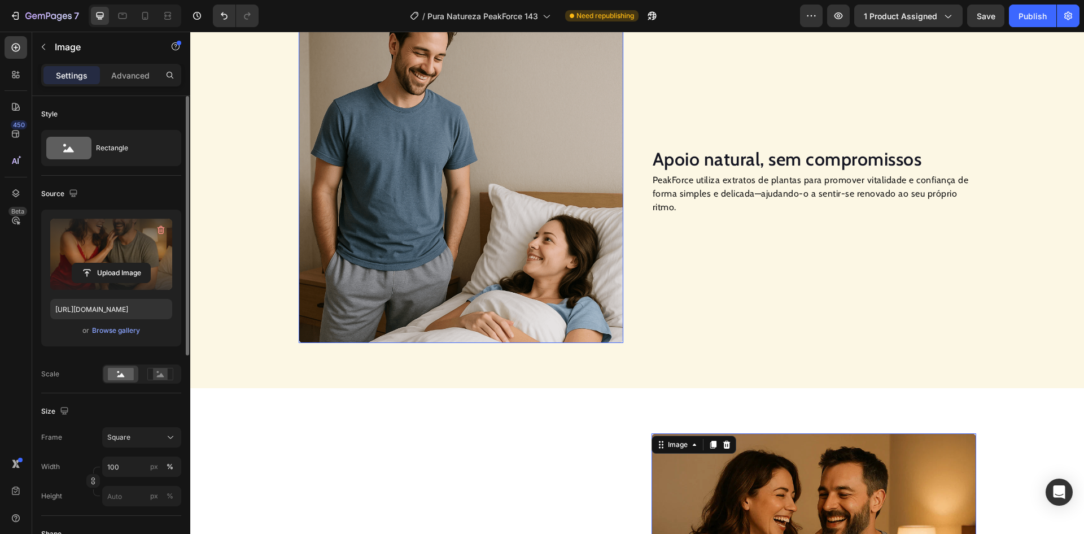
click at [438, 155] on img at bounding box center [461, 180] width 325 height 325
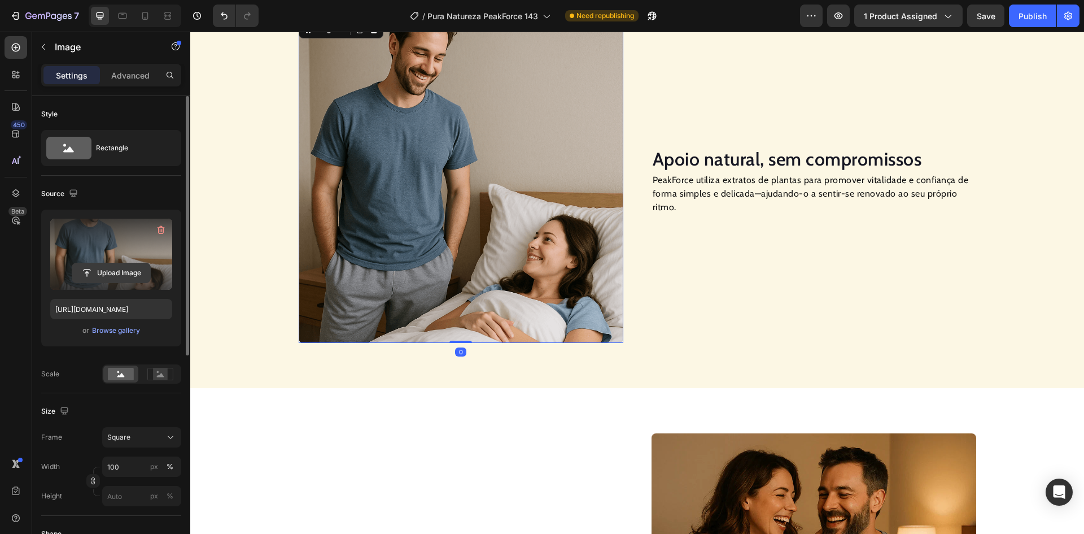
click at [112, 269] on input "file" at bounding box center [111, 272] width 78 height 19
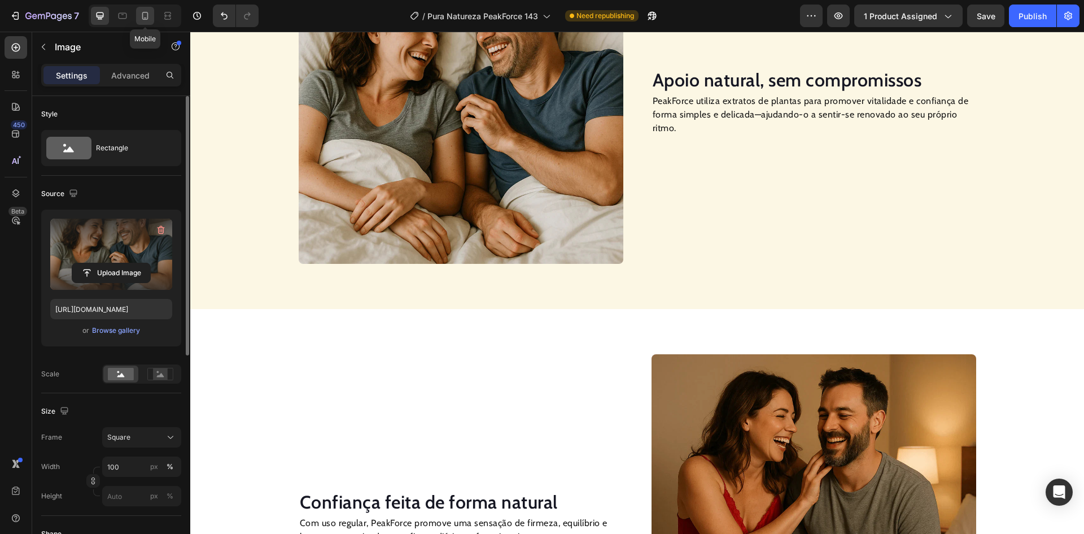
click at [151, 8] on div at bounding box center [145, 16] width 18 height 18
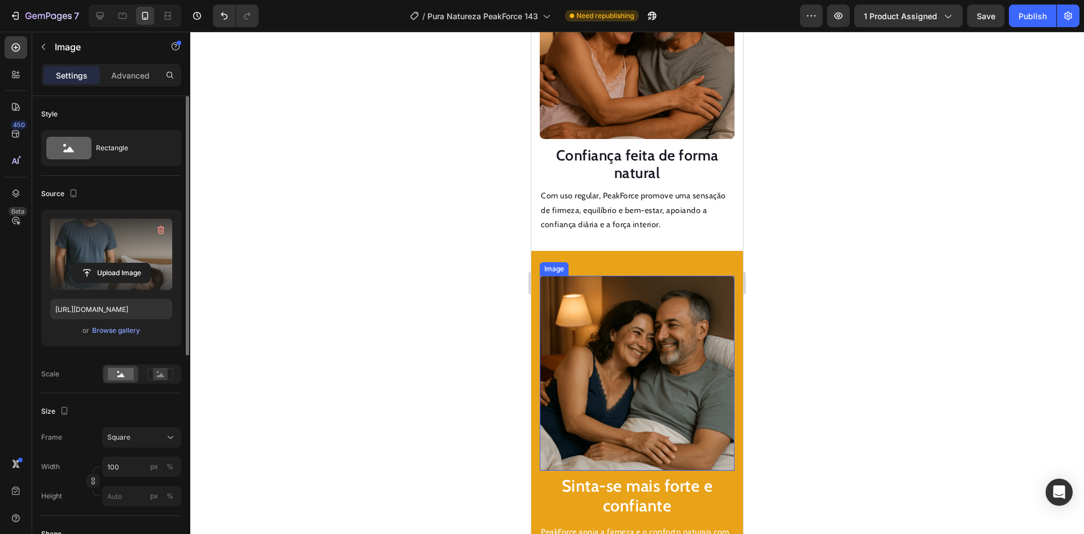
scroll to position [1453, 0]
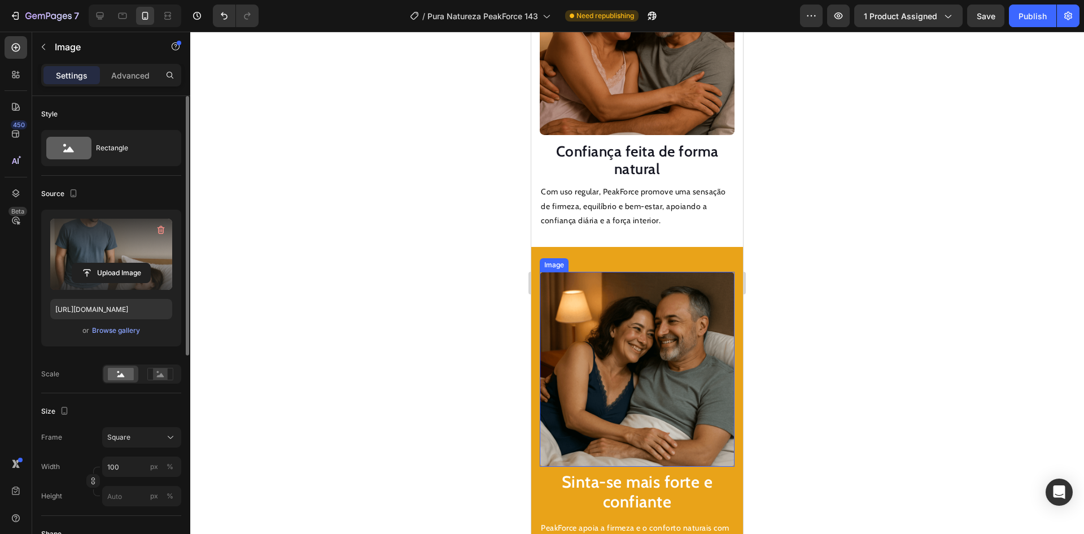
click at [627, 366] on img at bounding box center [637, 369] width 195 height 195
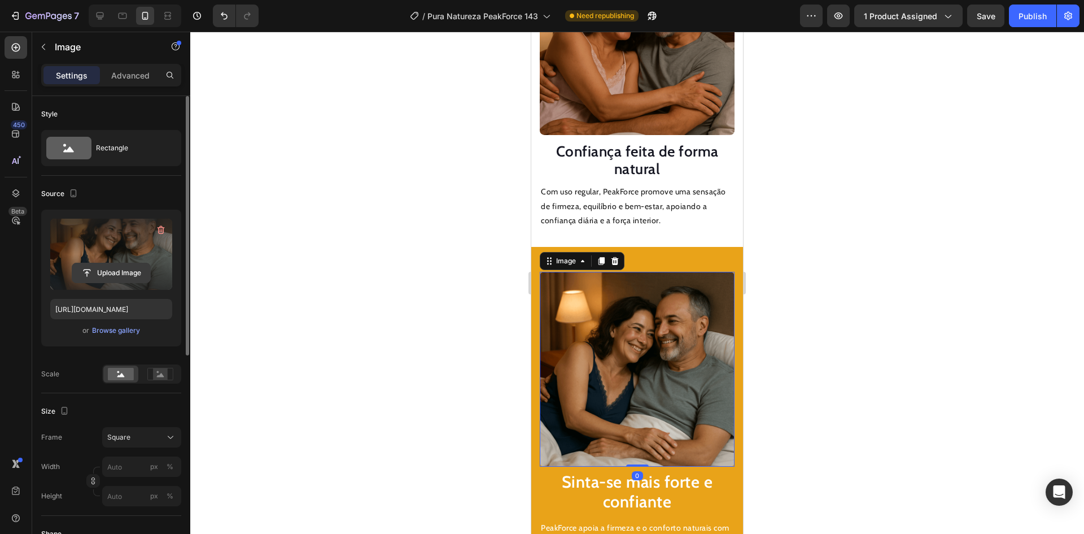
click at [136, 267] on input "file" at bounding box center [111, 272] width 78 height 19
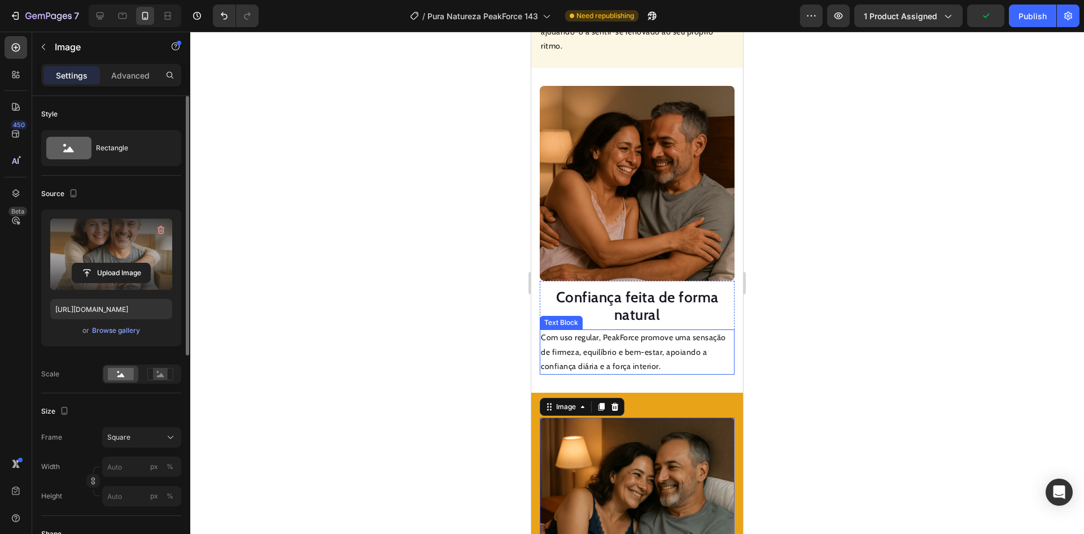
scroll to position [1283, 0]
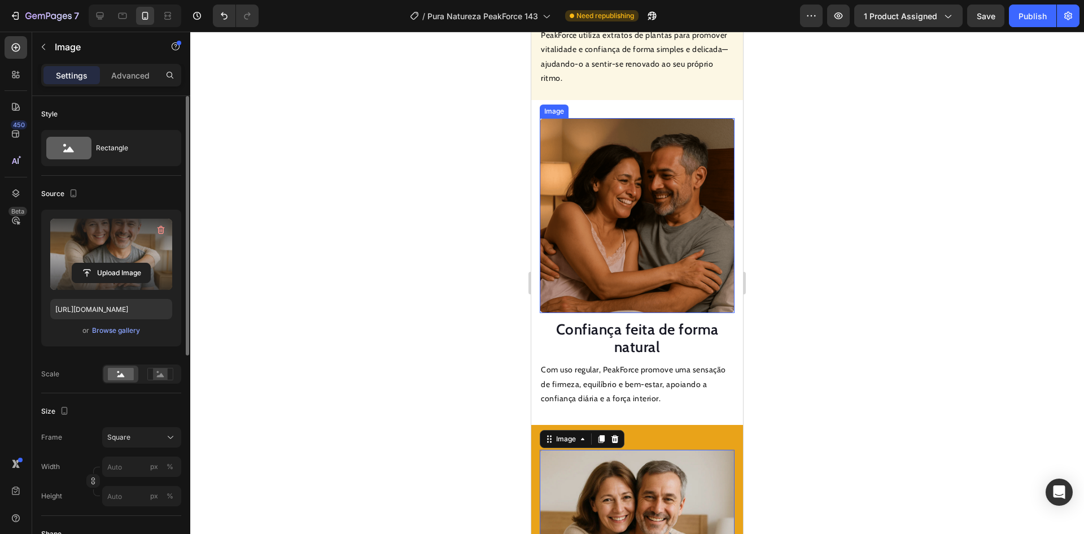
click at [633, 235] on img at bounding box center [637, 215] width 195 height 195
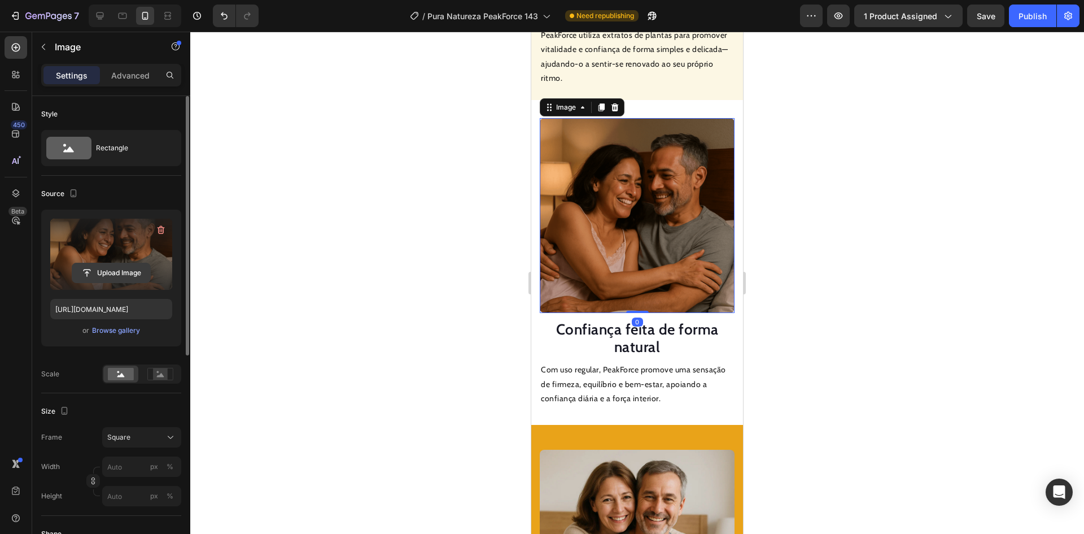
click at [130, 272] on input "file" at bounding box center [111, 272] width 78 height 19
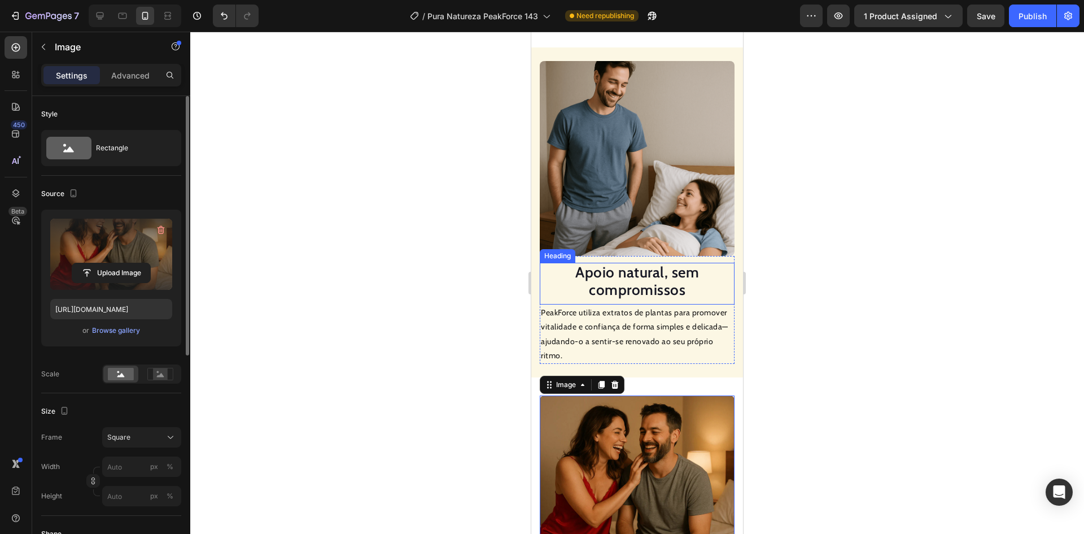
scroll to position [945, 0]
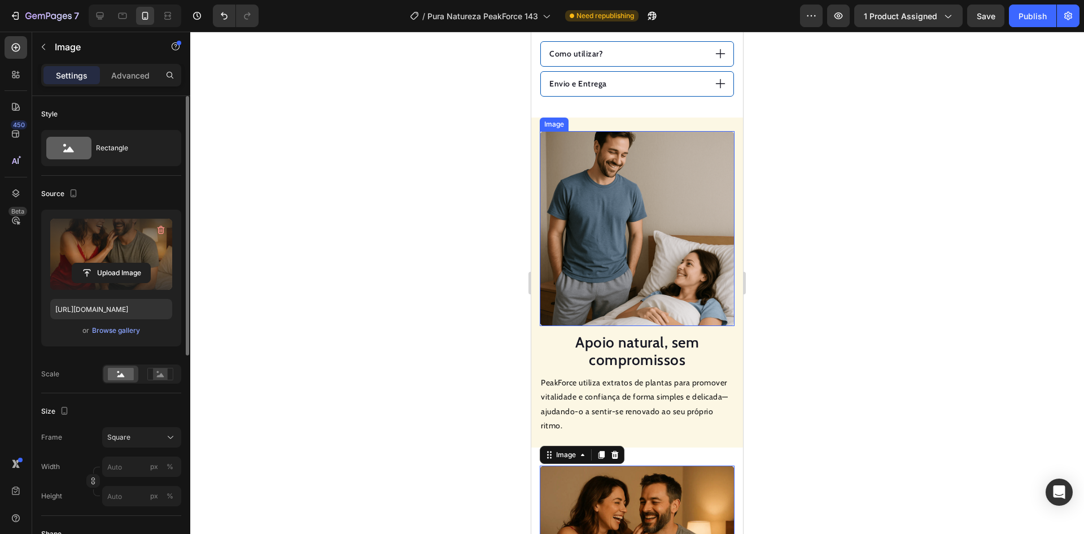
click at [610, 194] on img at bounding box center [637, 228] width 195 height 195
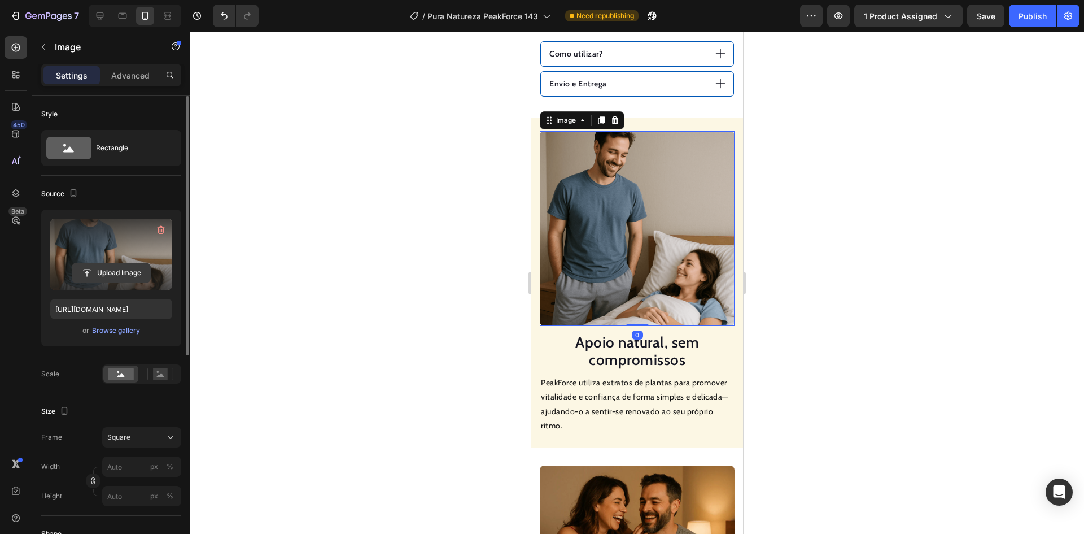
click at [129, 269] on input "file" at bounding box center [111, 272] width 78 height 19
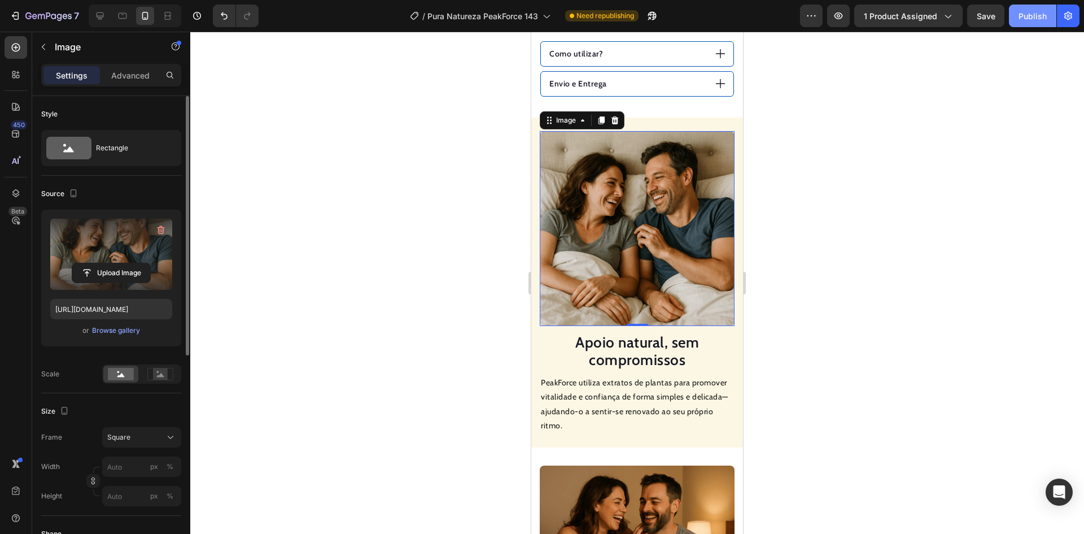
click at [1030, 18] on div "Publish" at bounding box center [1033, 16] width 28 height 12
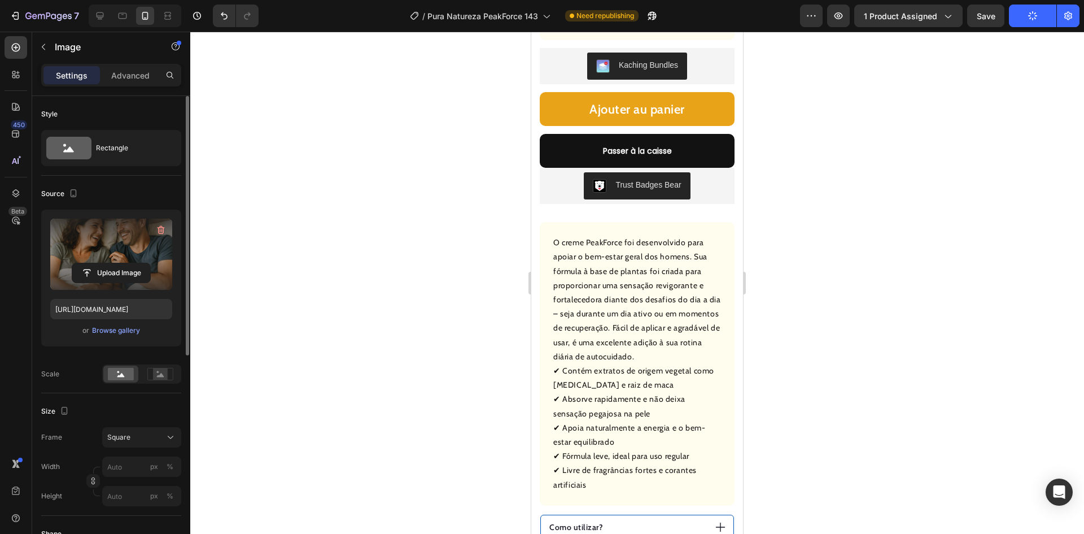
scroll to position [436, 0]
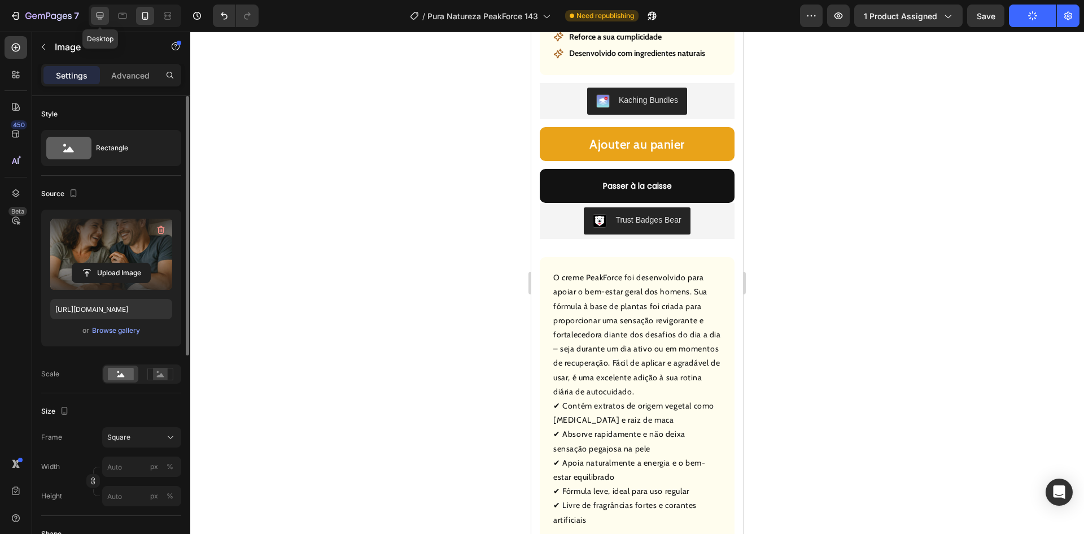
click at [99, 8] on div at bounding box center [100, 16] width 18 height 18
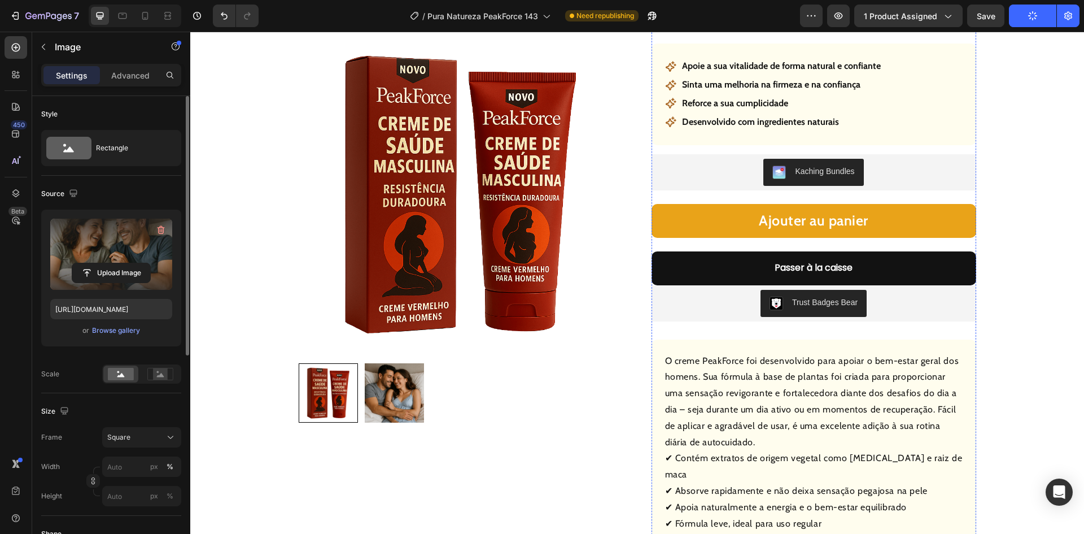
scroll to position [136, 0]
